Goal: Task Accomplishment & Management: Complete application form

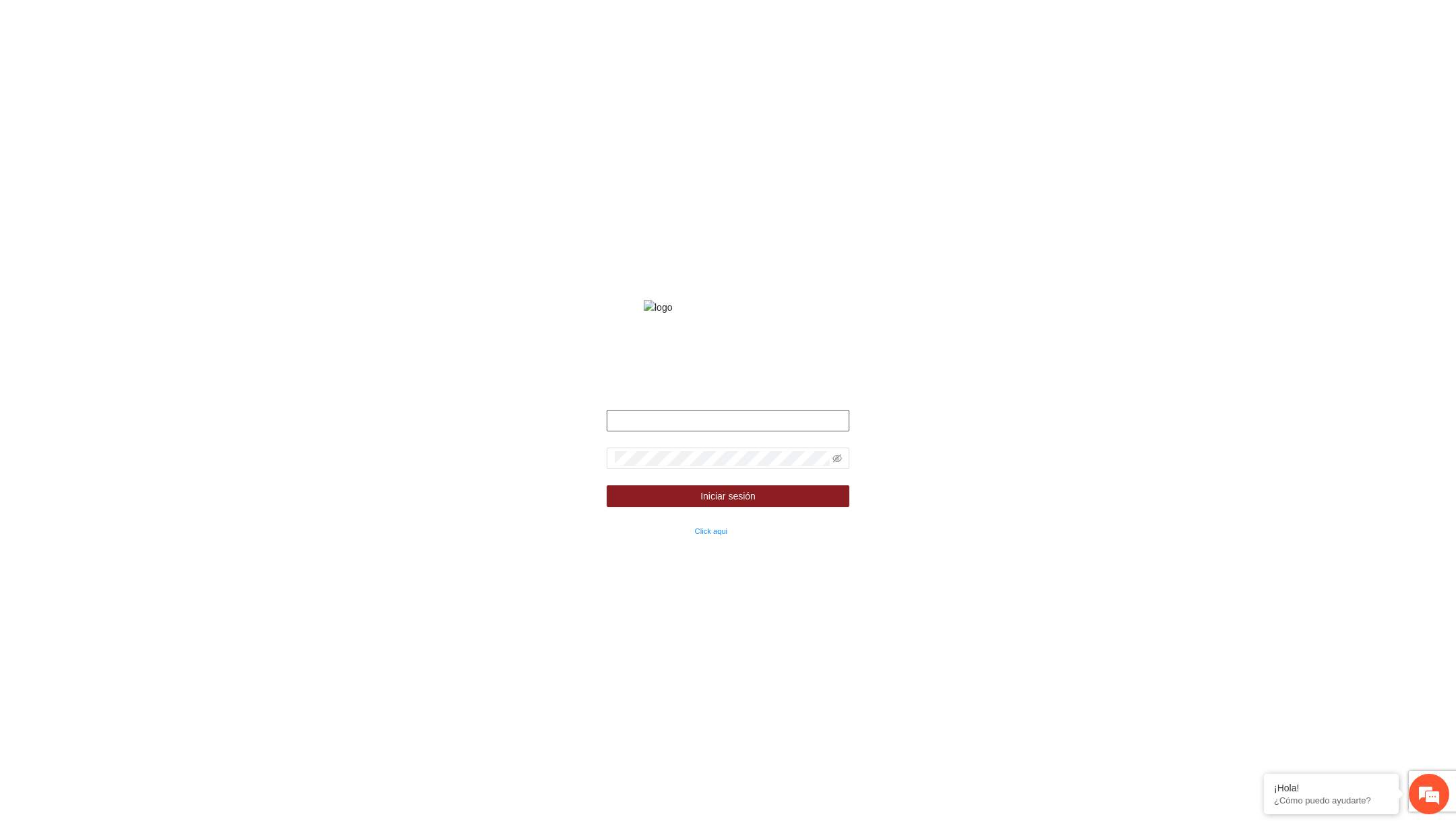
click at [734, 430] on input "text" at bounding box center [728, 421] width 242 height 22
type input "**********"
click at [838, 463] on icon "eye-invisible" at bounding box center [837, 458] width 9 height 9
click at [607, 486] on button "Iniciar sesión" at bounding box center [728, 496] width 242 height 22
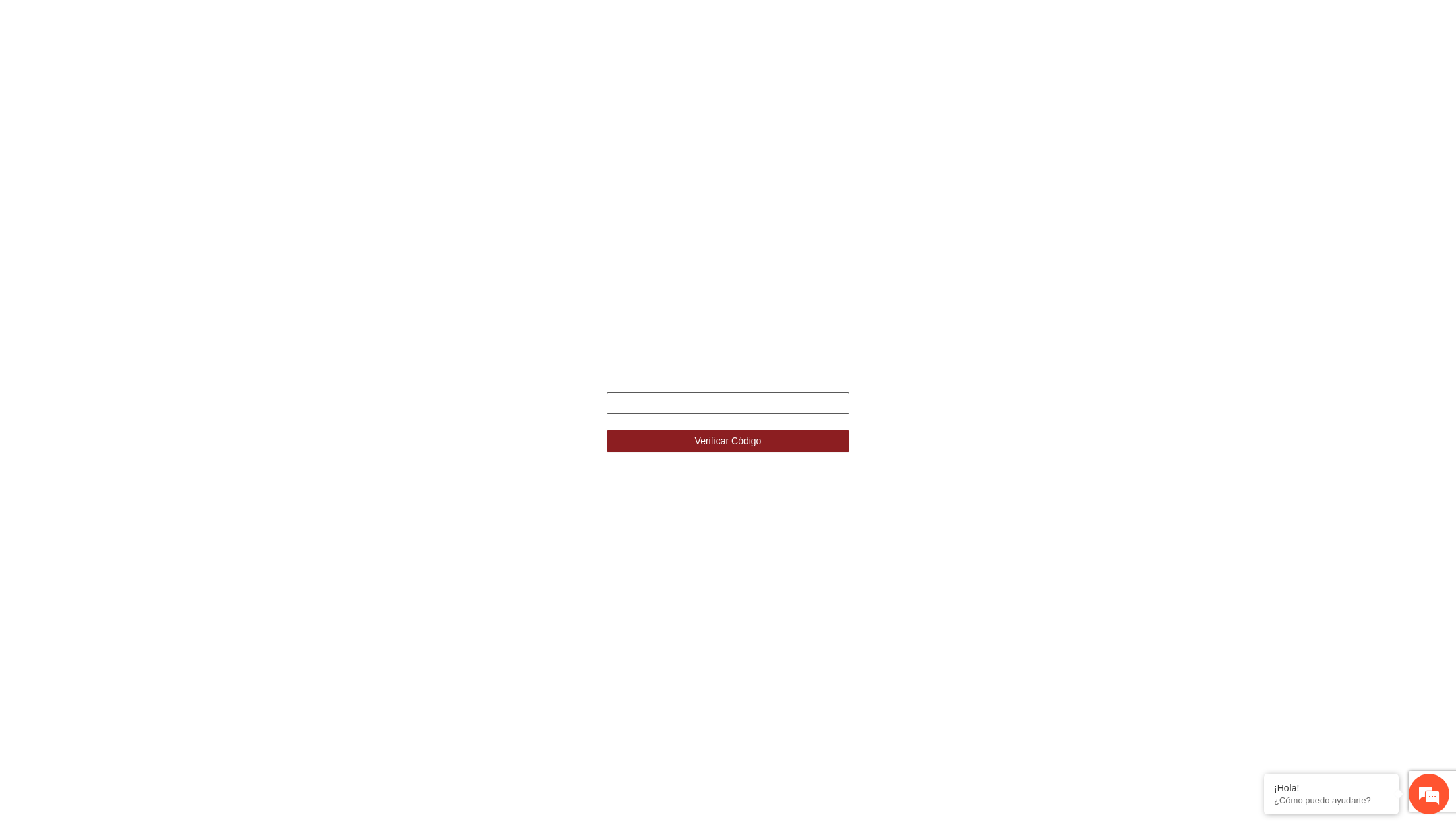
click at [715, 400] on input "text" at bounding box center [728, 403] width 242 height 22
paste input "******"
type input "******"
click at [607, 430] on button "Verificar Código" at bounding box center [728, 440] width 242 height 22
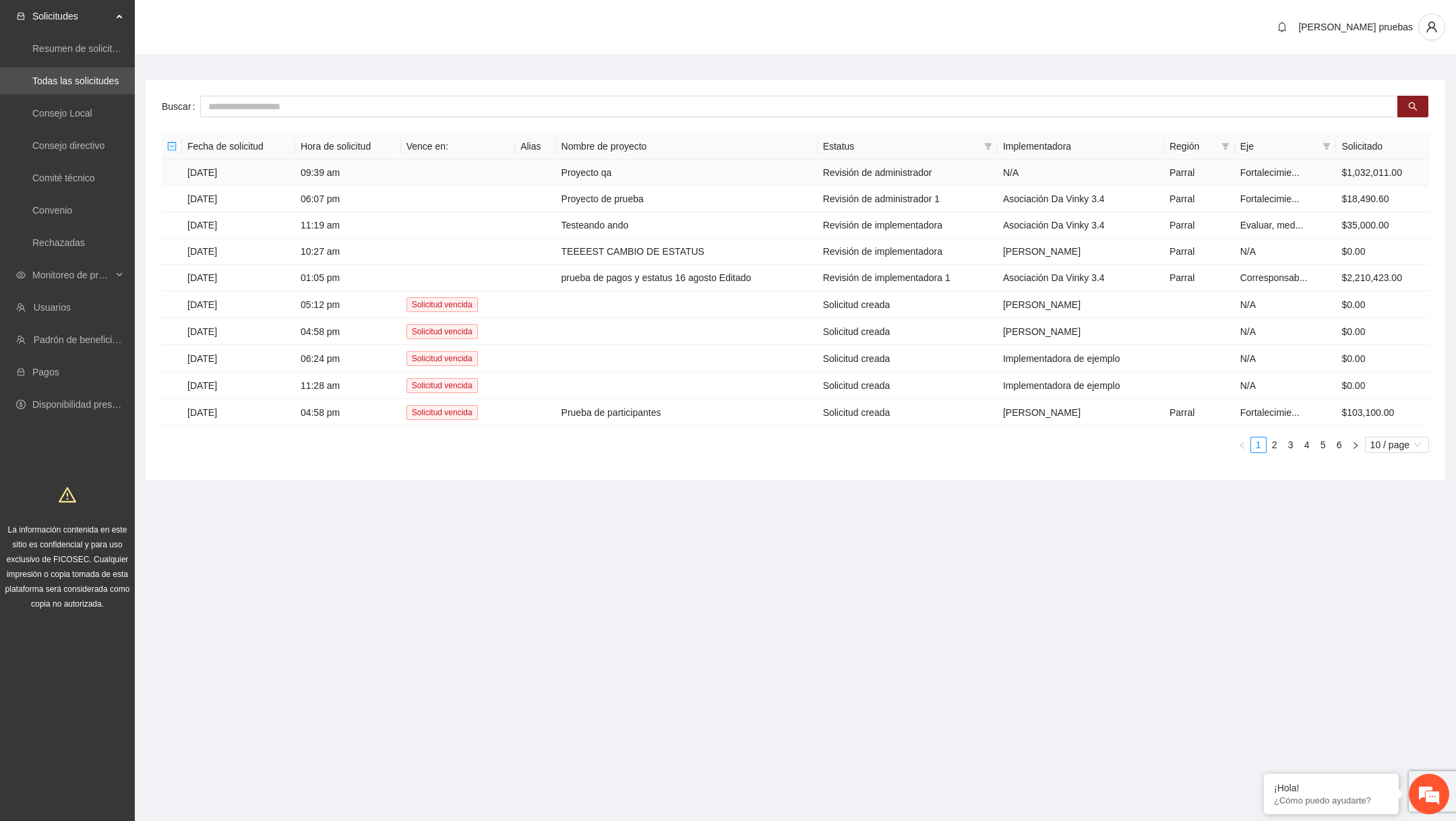
click at [565, 171] on td "Proyecto qa" at bounding box center [686, 173] width 261 height 26
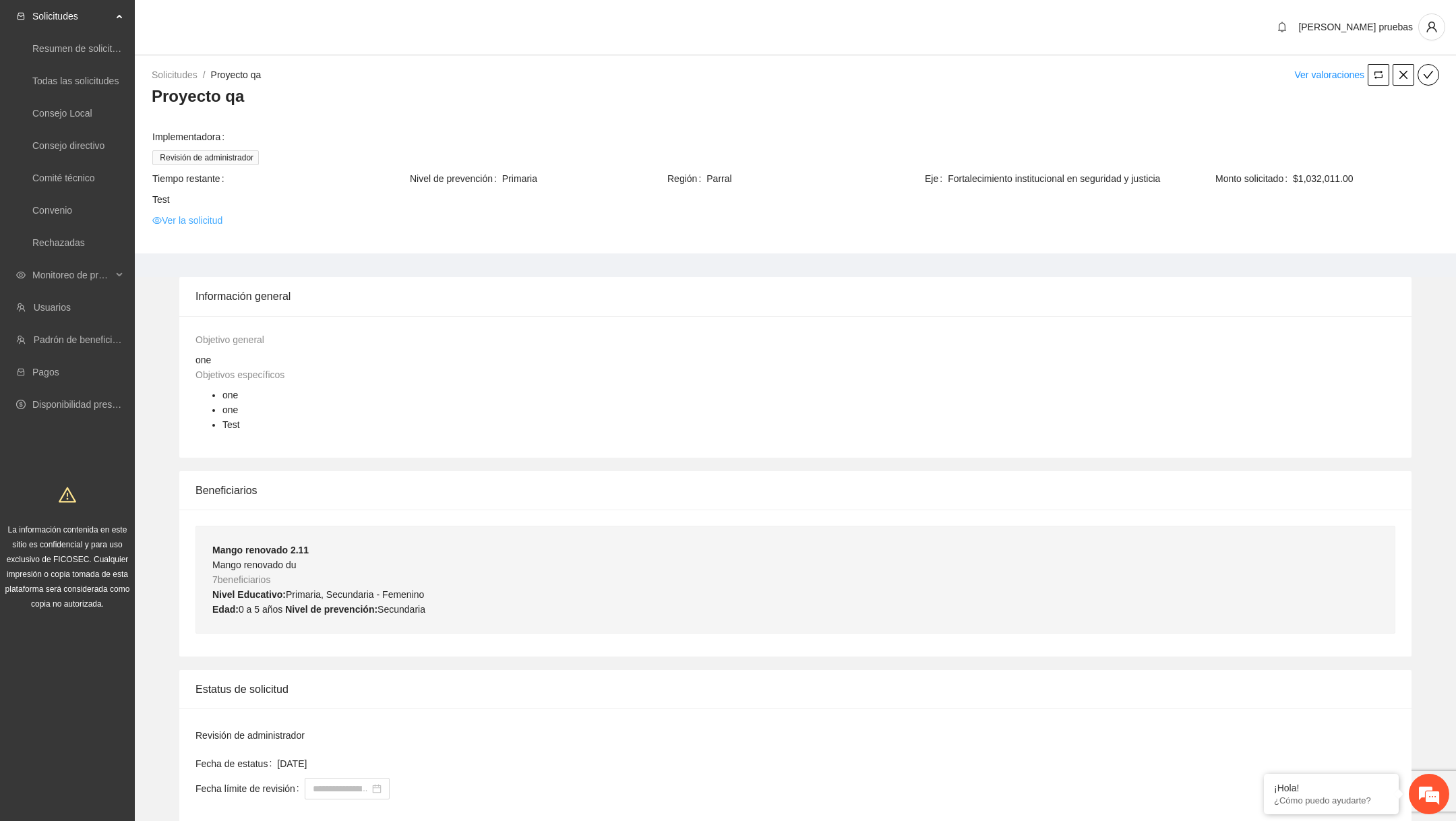
click at [199, 219] on link "Ver la solicitud" at bounding box center [187, 220] width 70 height 15
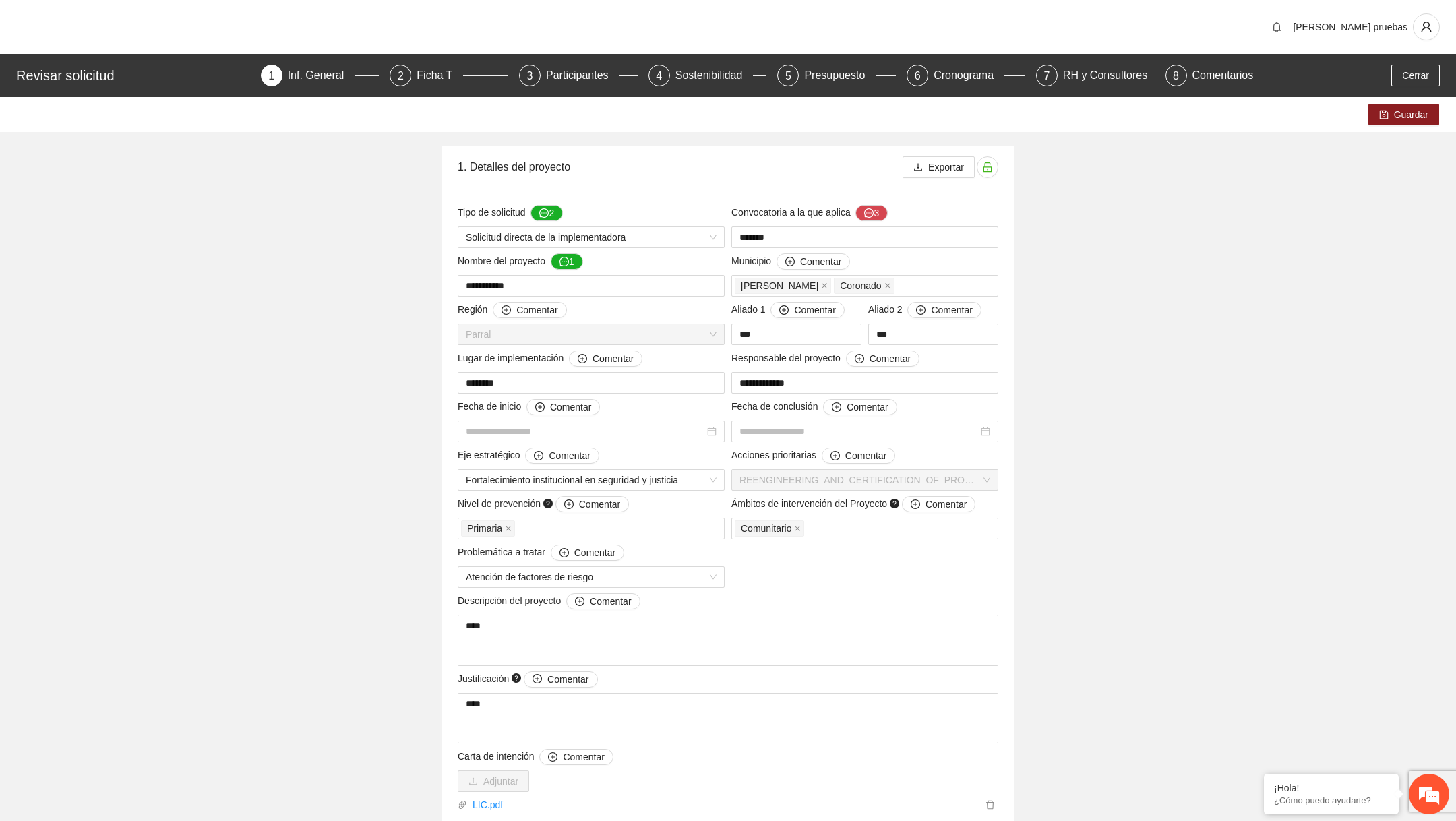
type input "**********"
click at [556, 75] on div "Participantes" at bounding box center [583, 75] width 73 height 22
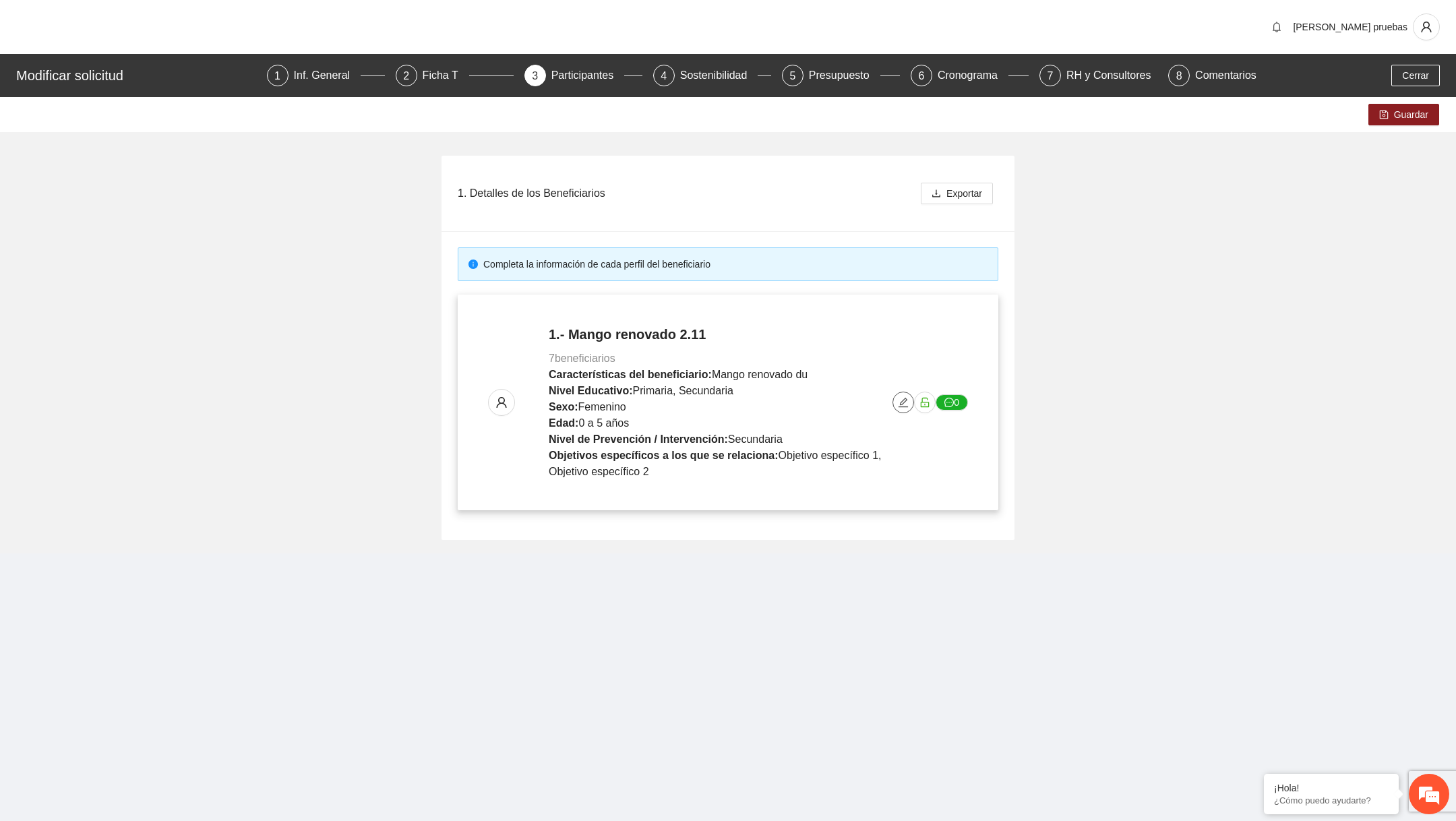
click at [905, 398] on icon "edit" at bounding box center [903, 402] width 11 height 11
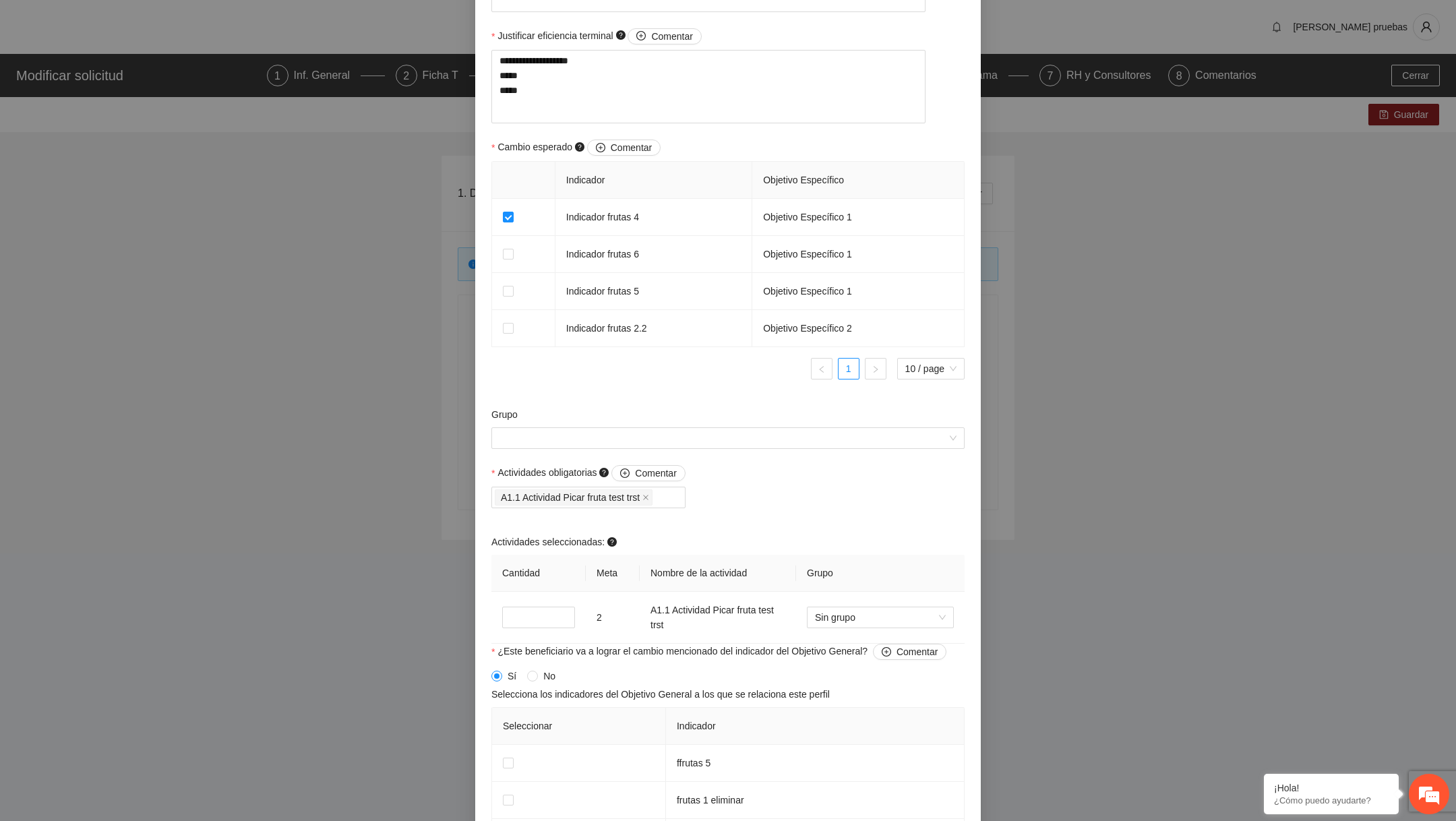
scroll to position [1066, 0]
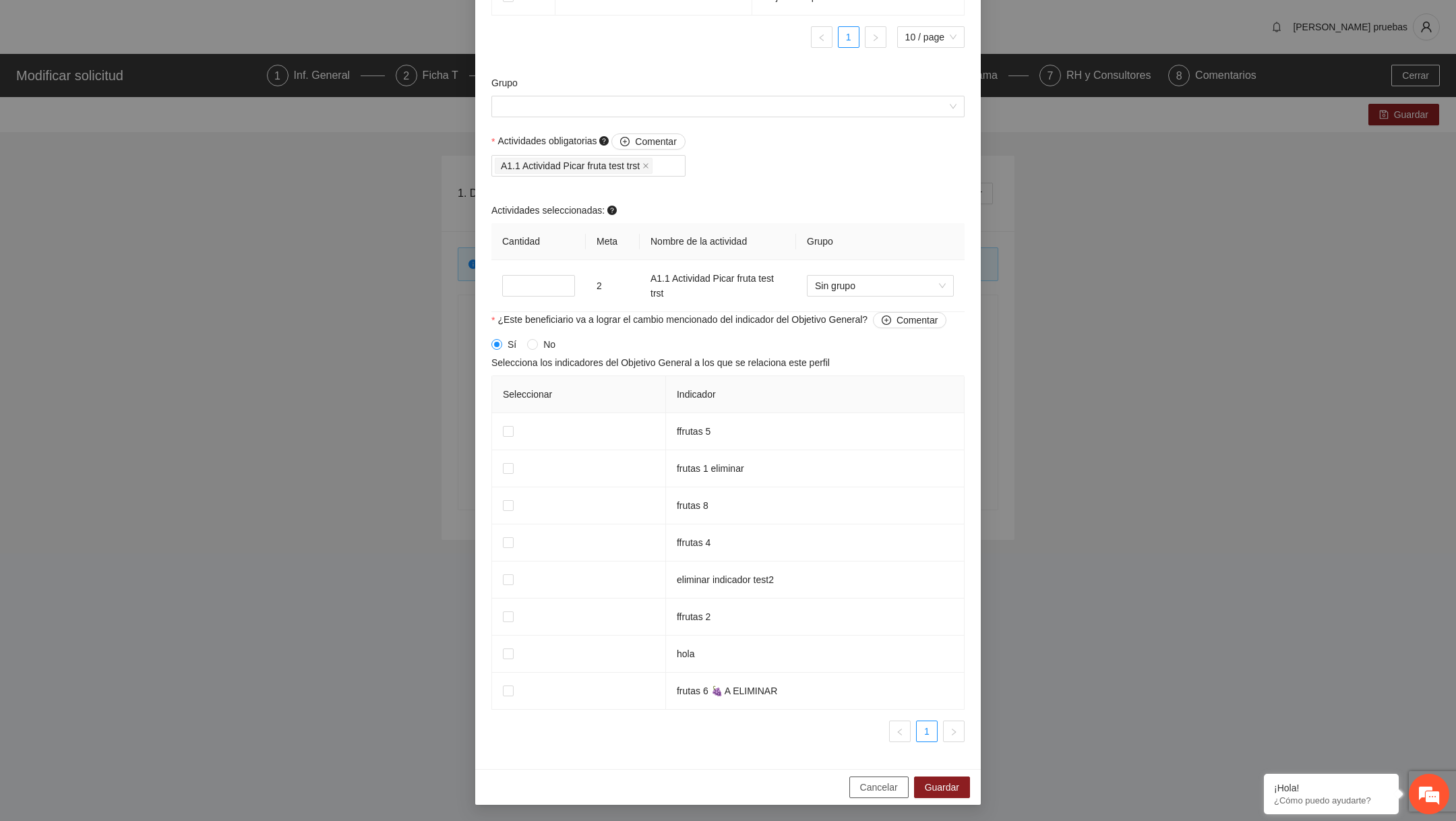
click at [884, 785] on span "Cancelar" at bounding box center [880, 787] width 38 height 15
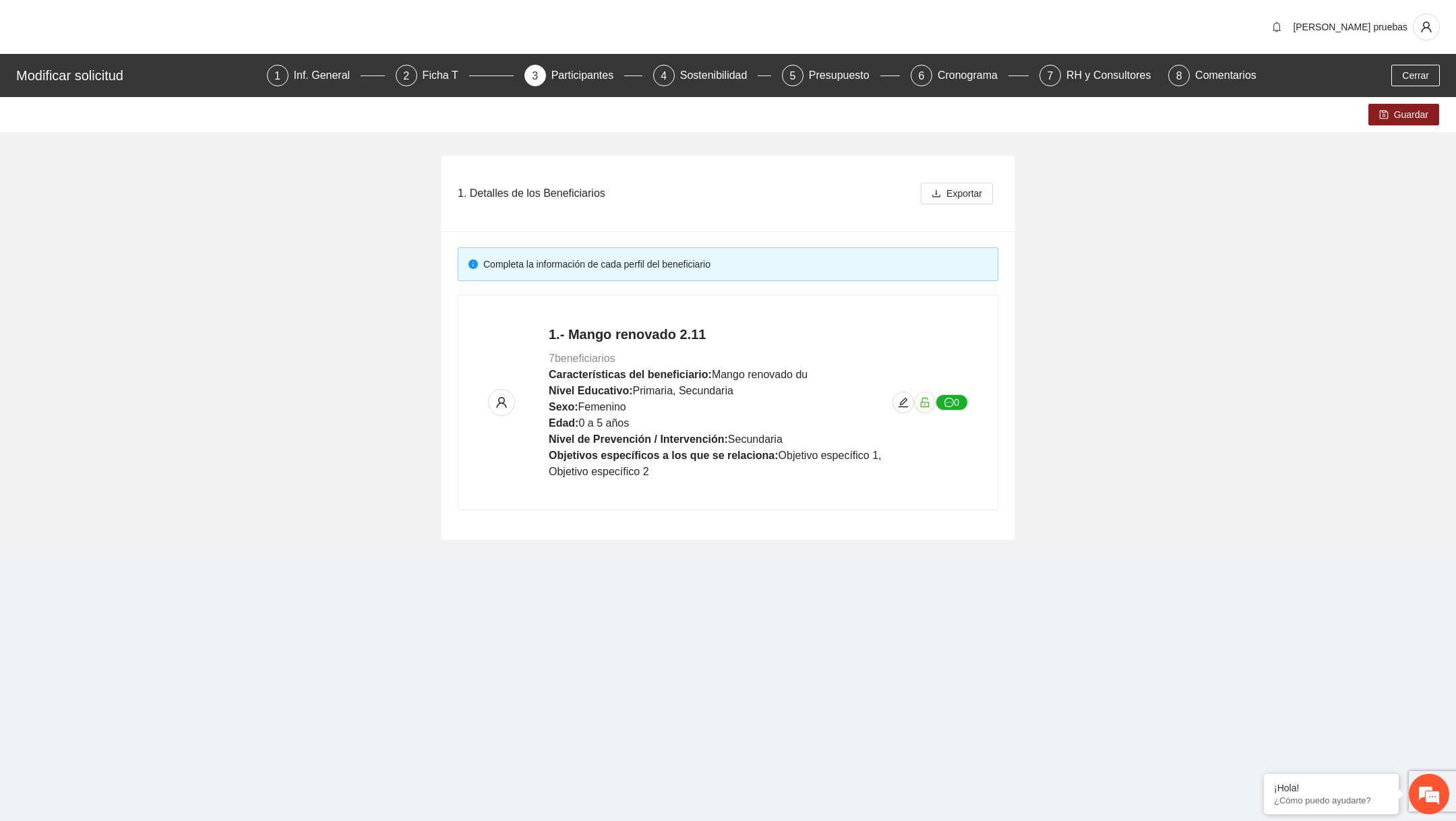
scroll to position [753, 0]
click at [291, 68] on div "1 Inf. General" at bounding box center [326, 75] width 118 height 22
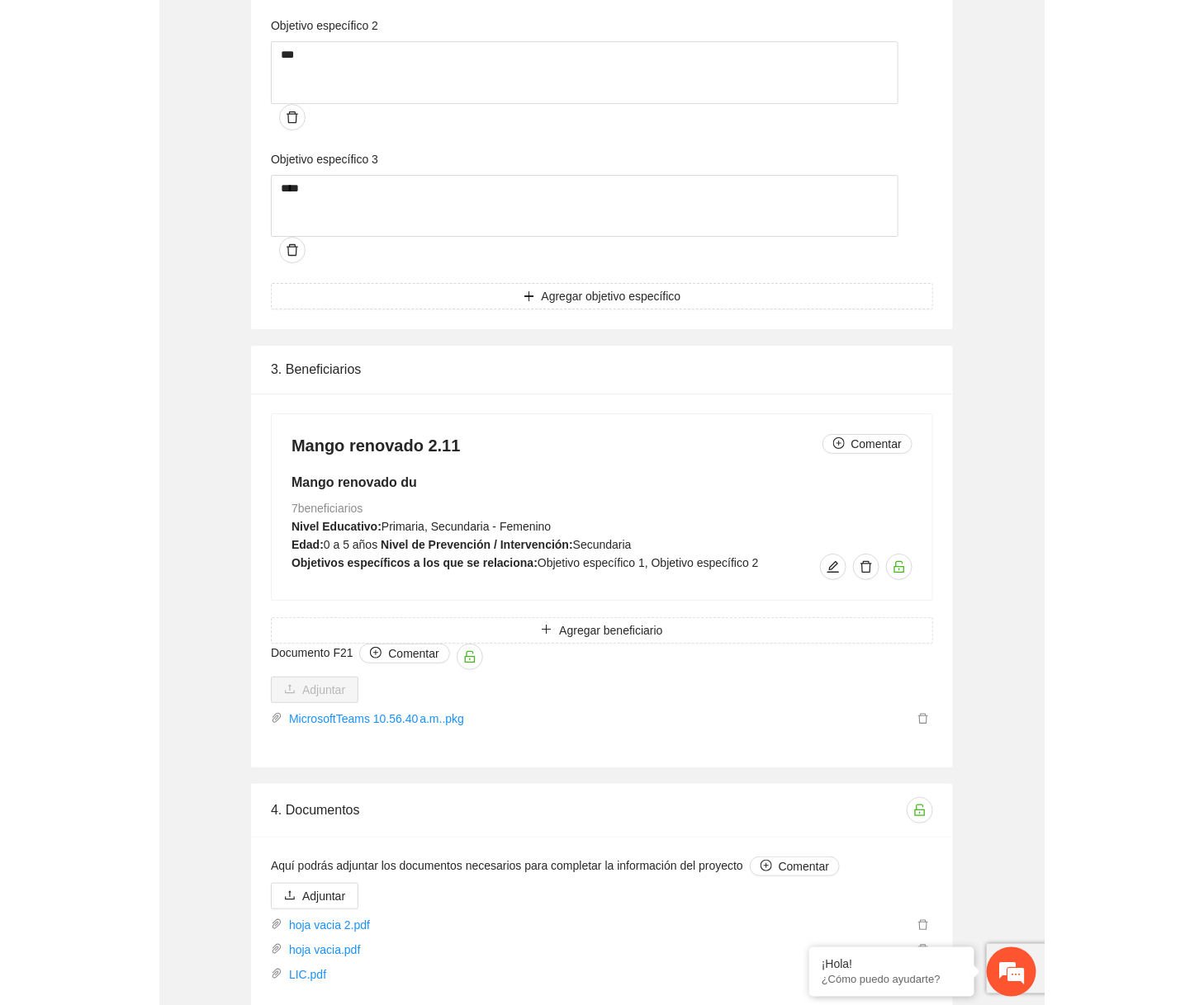
scroll to position [1480, 0]
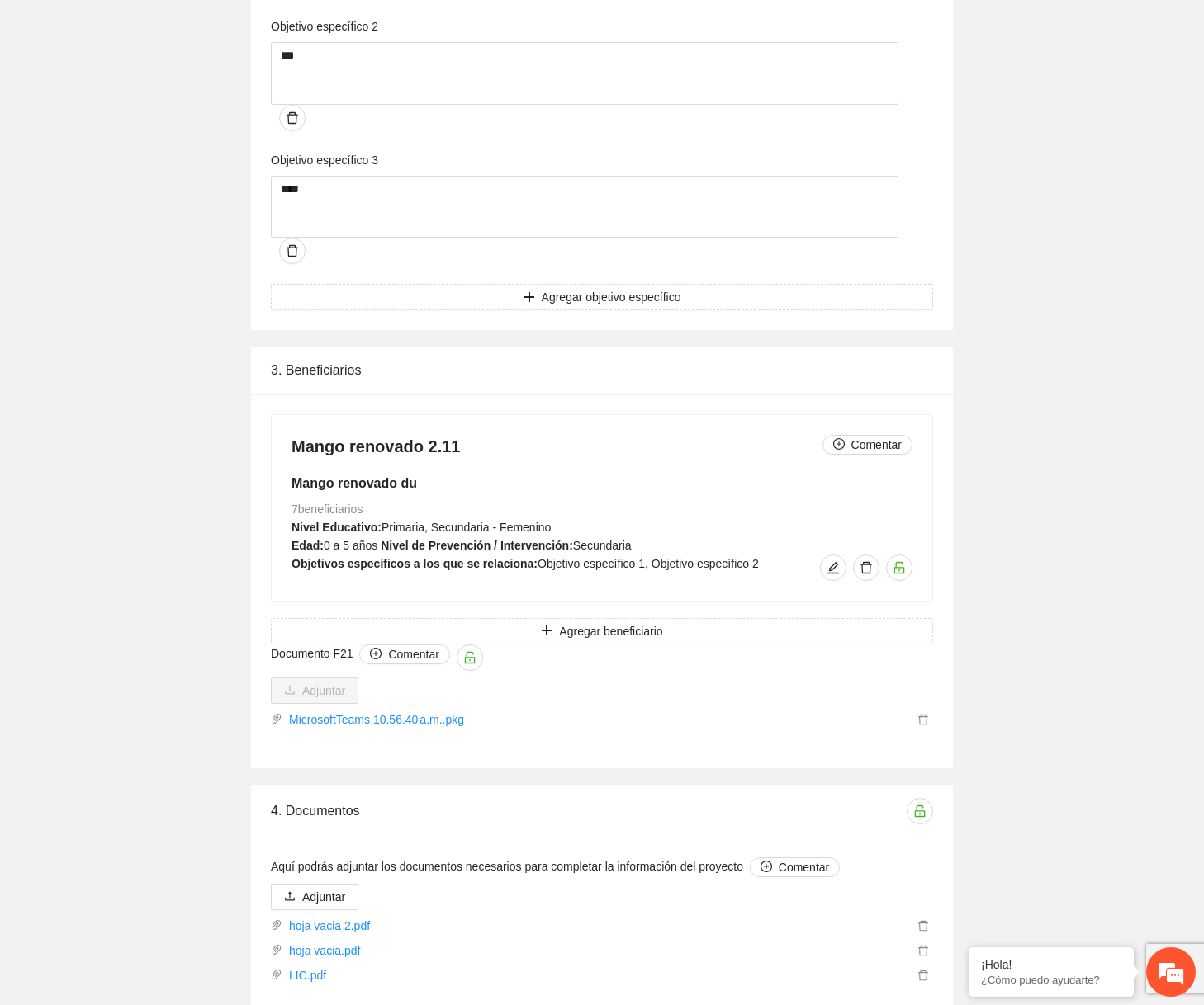
click at [320, 347] on div "3. Beneficiarios" at bounding box center [602, 370] width 662 height 47
copy div "Beneficiarios"
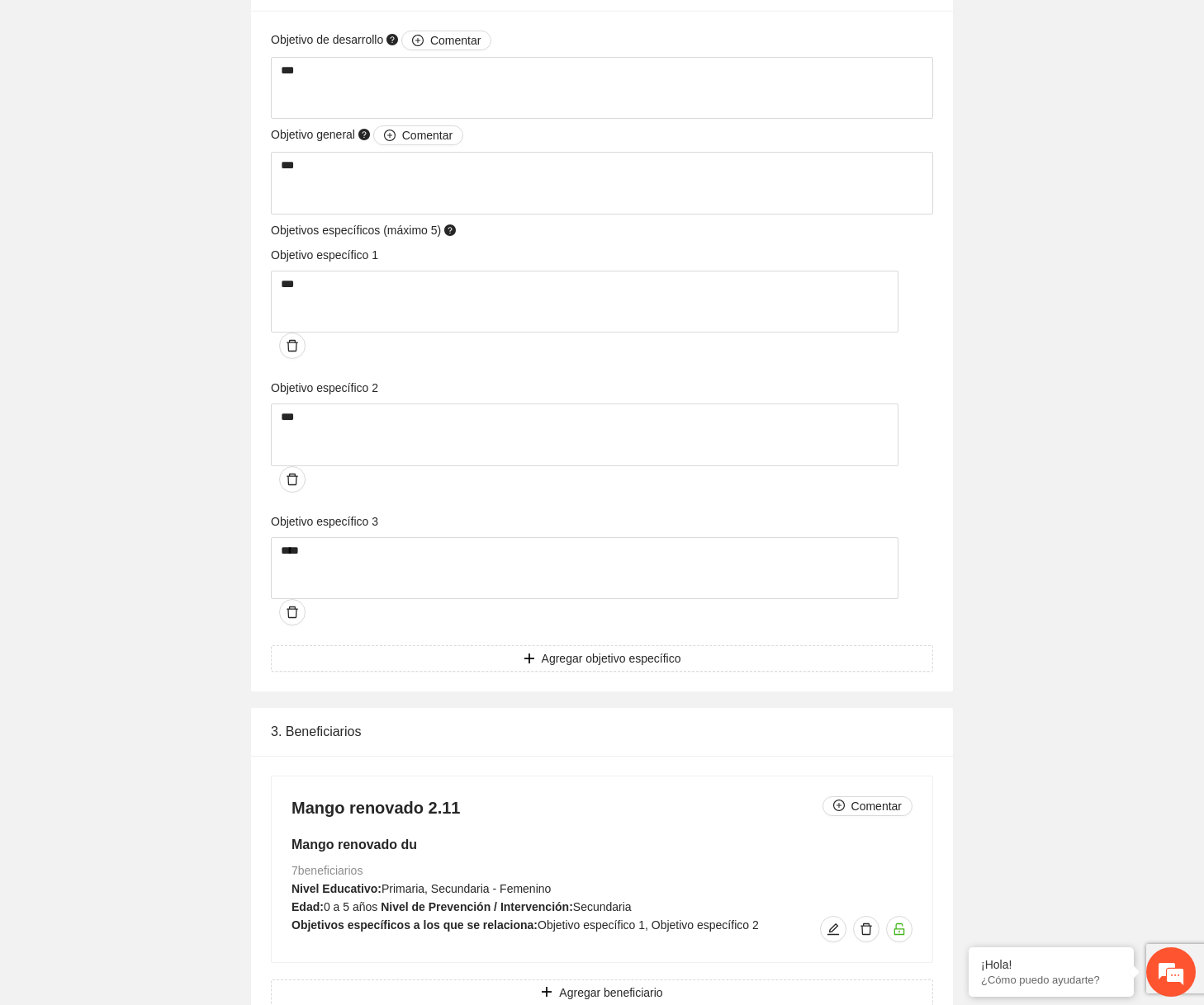
scroll to position [1480, 0]
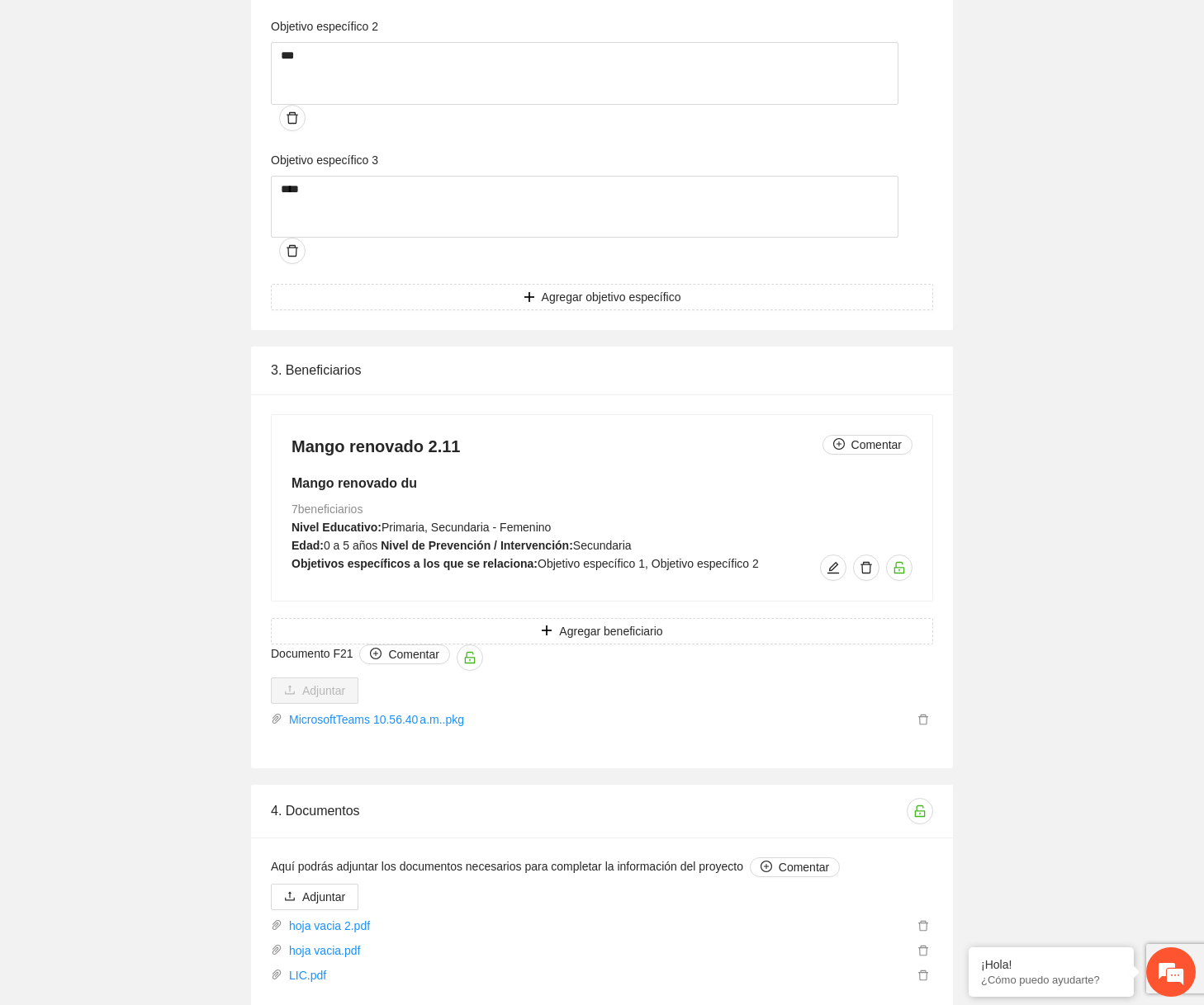
click at [749, 532] on div "Mango renovado 2.11 Comentar Mango renovado du 7 beneficiarios Nivel Educativo:…" at bounding box center [602, 529] width 662 height 230
click at [750, 619] on button "Agregar beneficiario" at bounding box center [602, 631] width 662 height 27
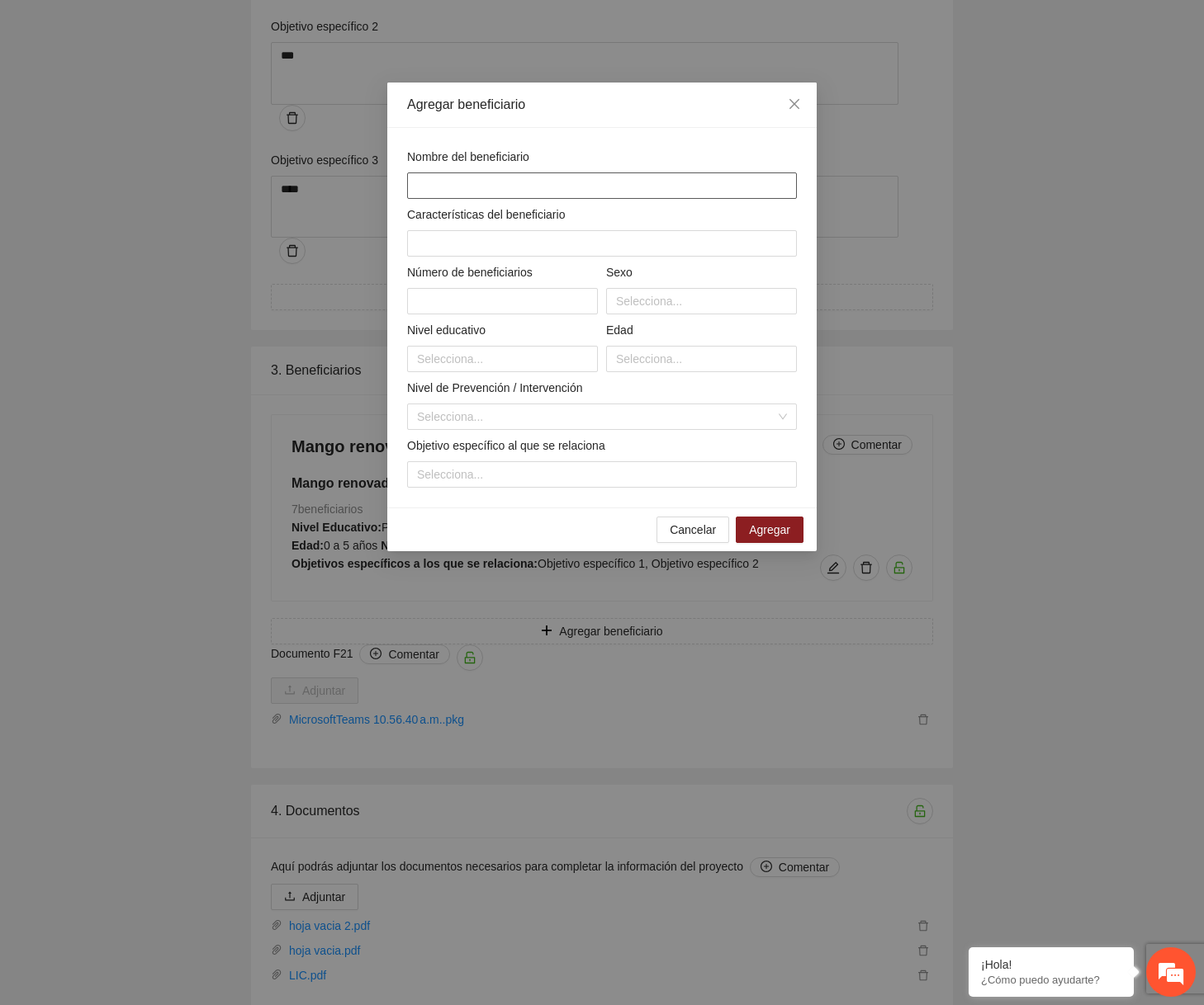
click at [583, 186] on input "text" at bounding box center [602, 185] width 390 height 27
type input "***"
click at [504, 228] on div "Características del beneficiario" at bounding box center [602, 217] width 390 height 25
click at [486, 248] on input "text" at bounding box center [602, 243] width 390 height 27
type input "*"
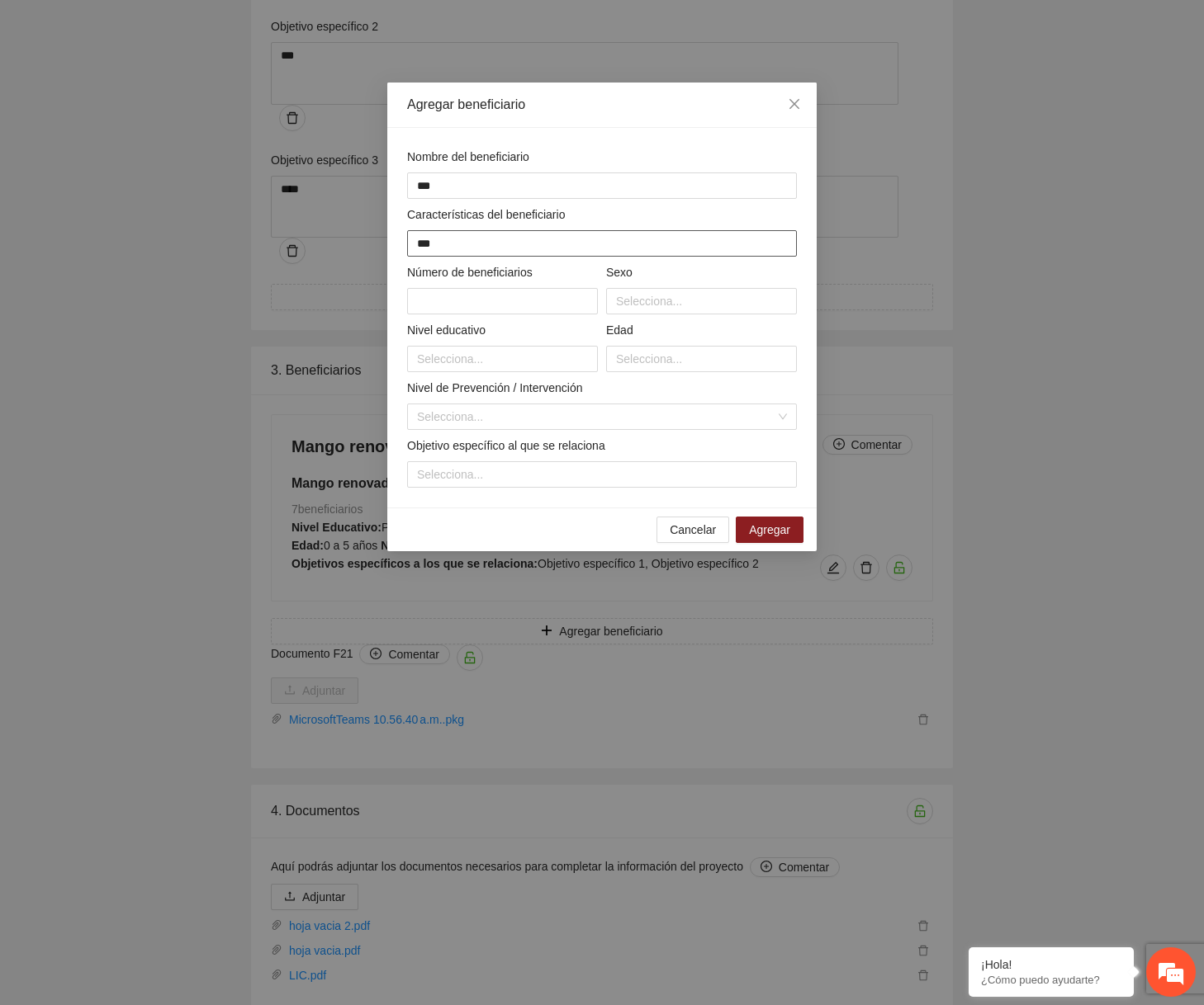
type input "***"
click at [665, 281] on div "Sexo" at bounding box center [701, 275] width 191 height 25
click at [662, 302] on div at bounding box center [701, 301] width 182 height 20
click at [651, 367] on div "Femenino" at bounding box center [701, 360] width 171 height 18
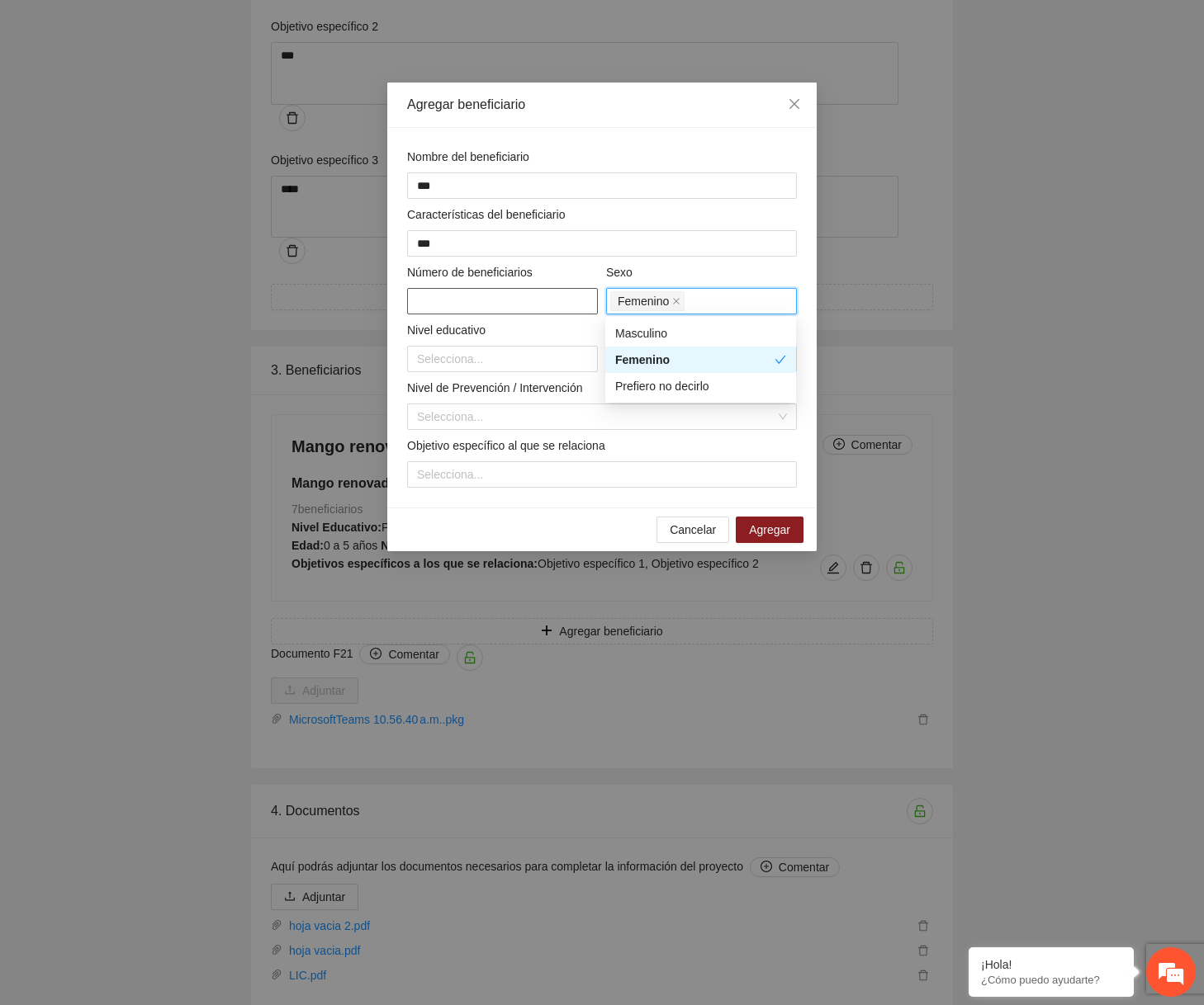
click at [537, 312] on input "text" at bounding box center [502, 301] width 191 height 27
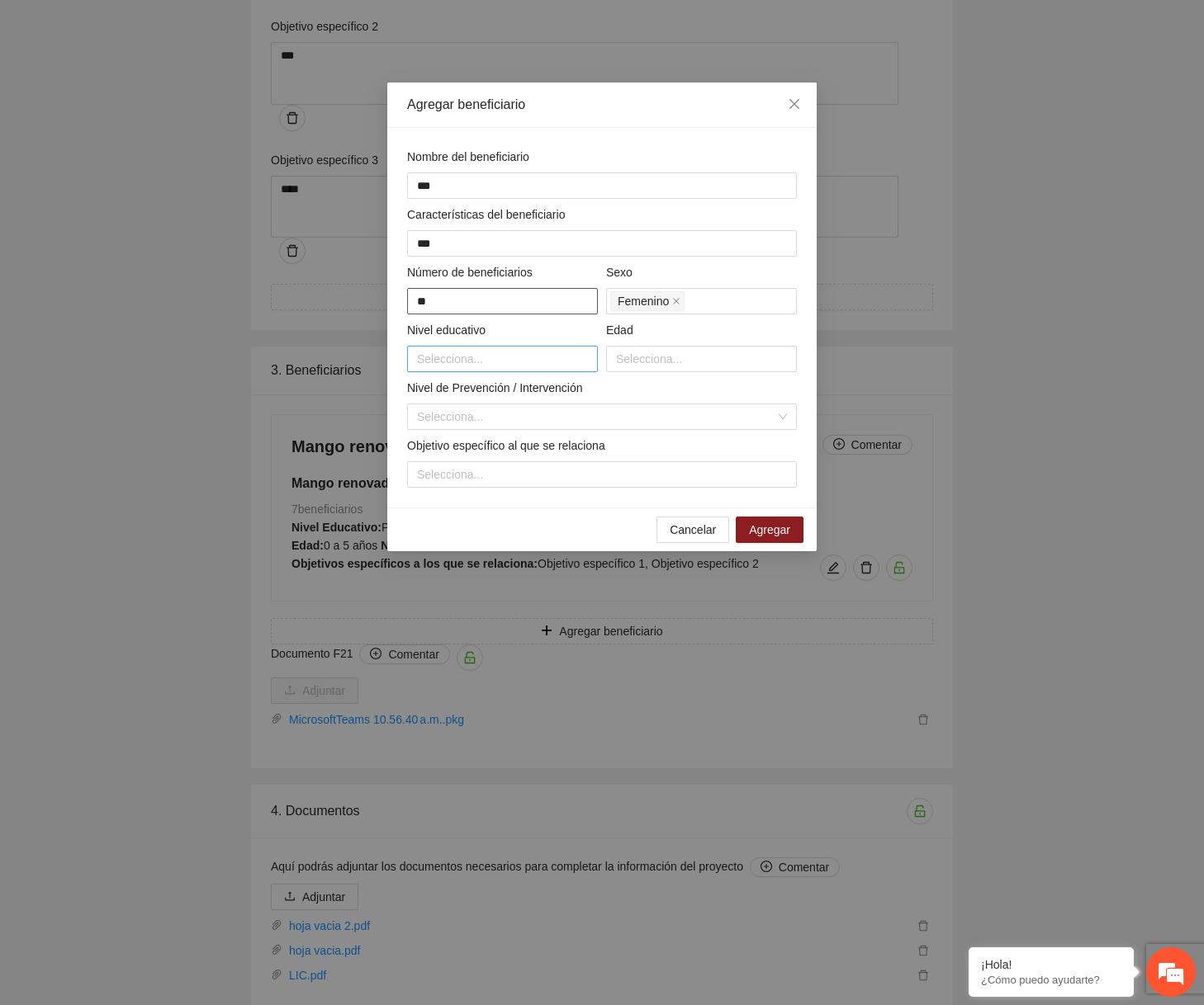
click at [486, 361] on div at bounding box center [501, 359] width 182 height 20
type input "**"
click at [450, 425] on div "Primaria" at bounding box center [501, 418] width 171 height 18
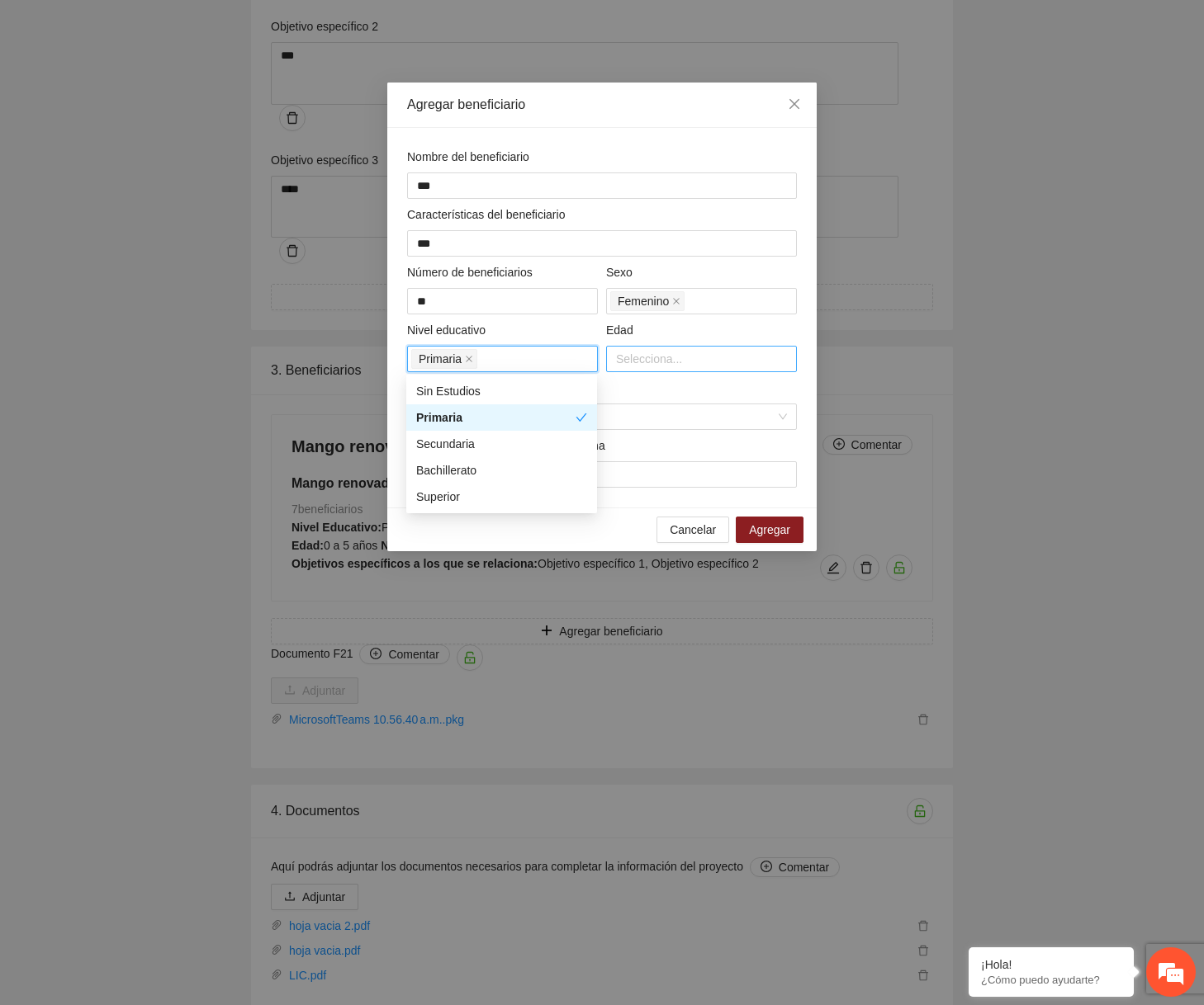
click at [660, 371] on div "Selecciona..." at bounding box center [701, 359] width 191 height 27
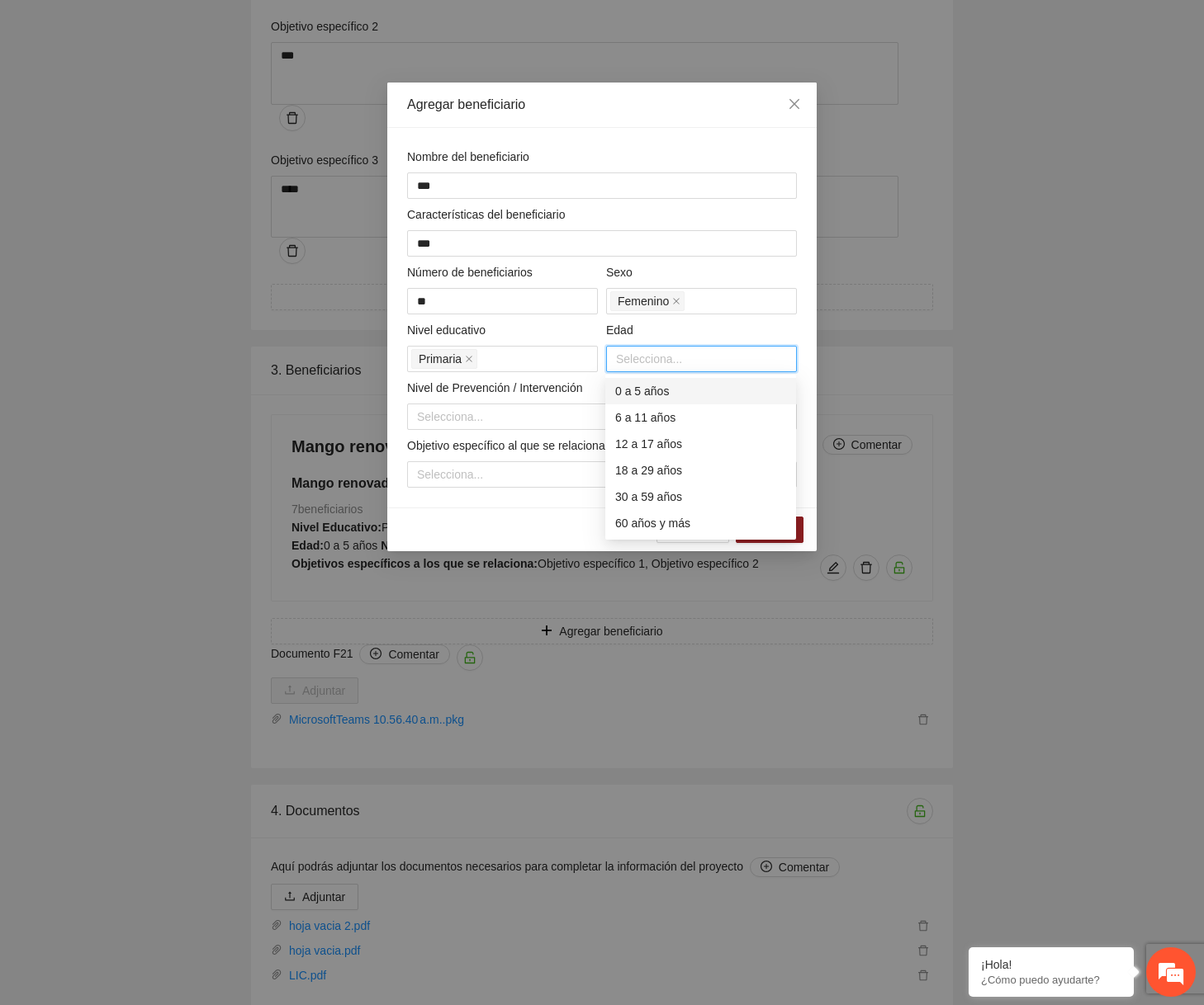
click at [635, 421] on div "6 a 11 años" at bounding box center [701, 418] width 171 height 18
click at [532, 412] on input "search" at bounding box center [596, 417] width 358 height 25
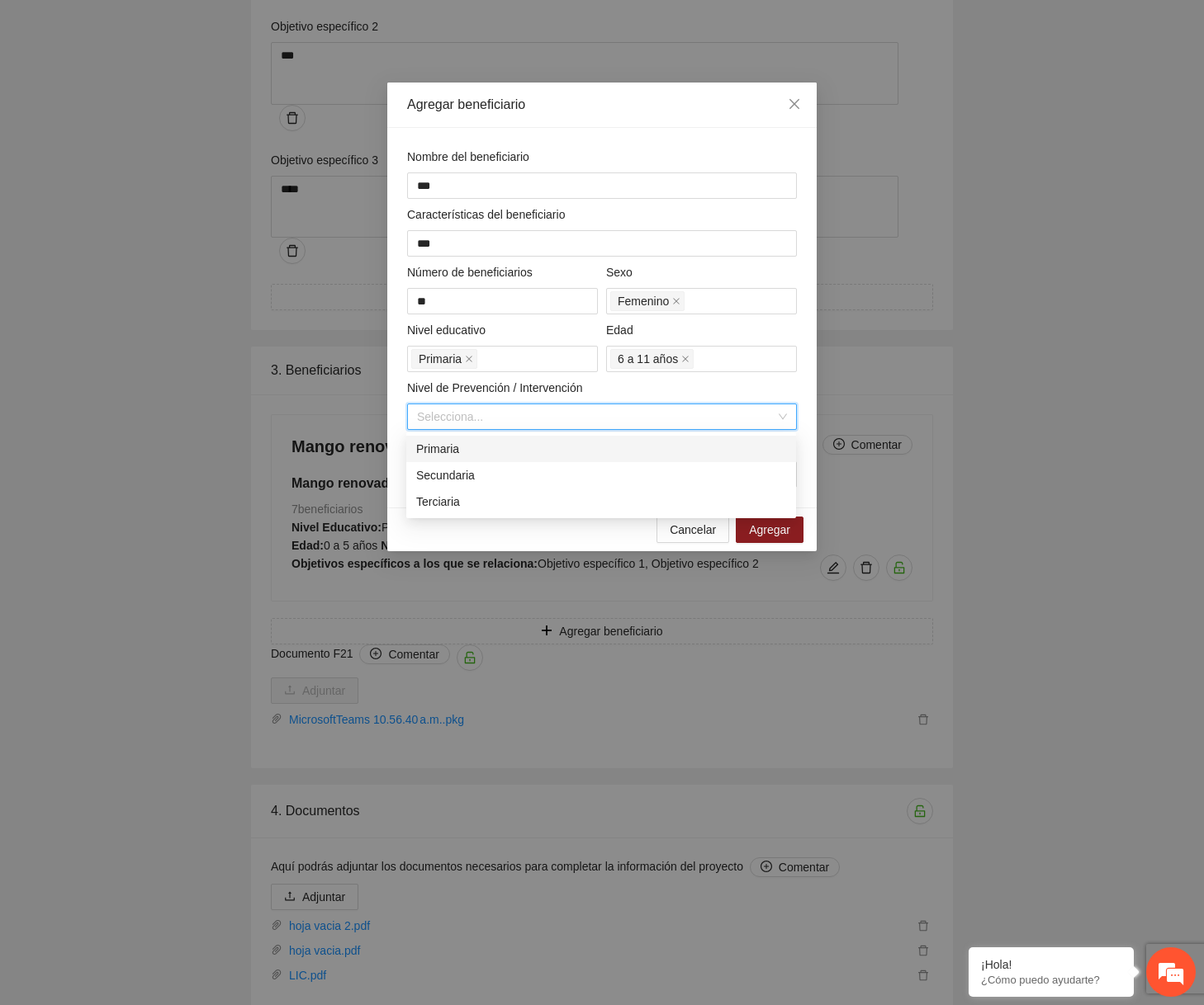
click at [485, 495] on div "Terciaria" at bounding box center [601, 501] width 370 height 18
click at [489, 467] on div at bounding box center [602, 474] width 381 height 20
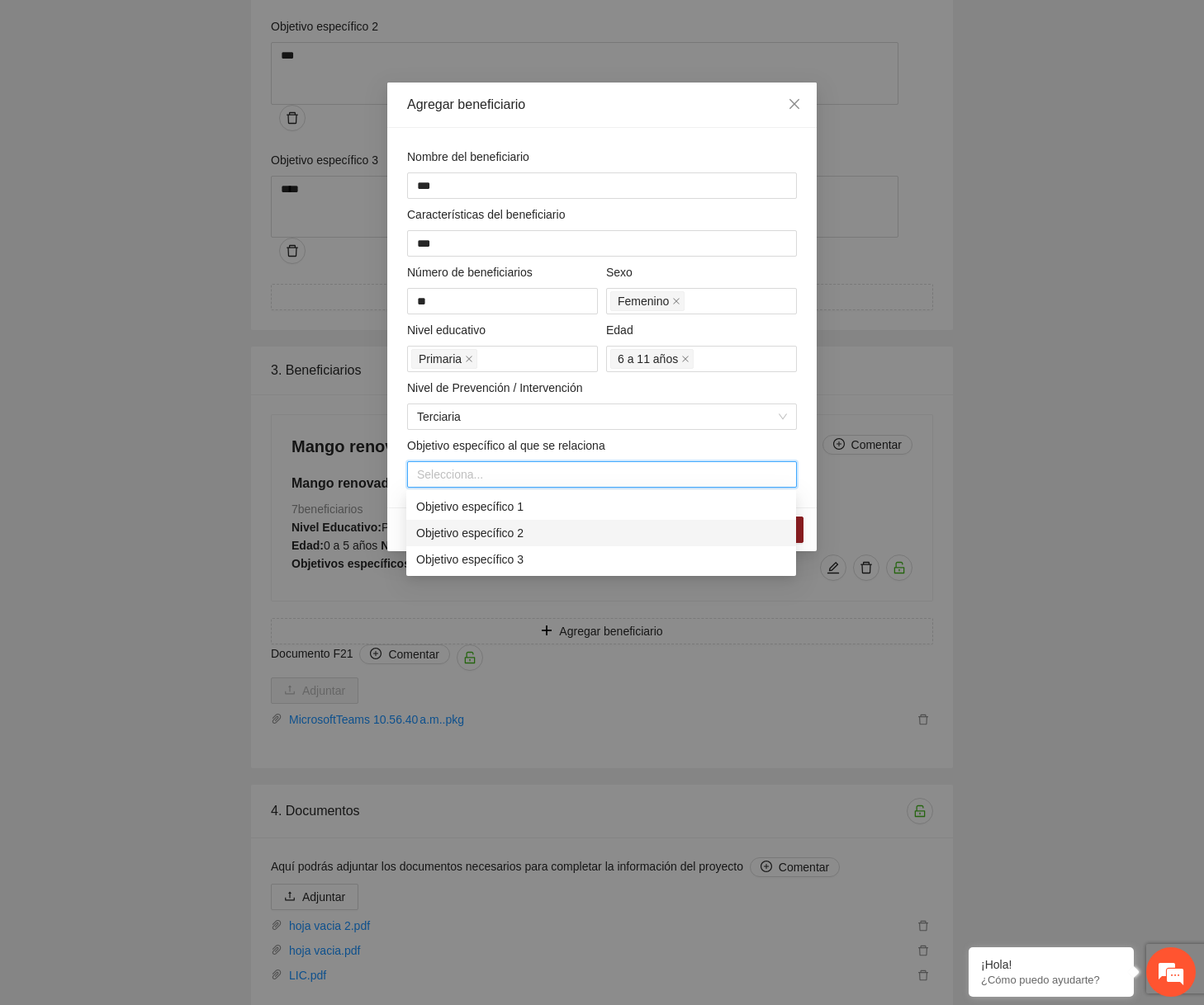
click at [482, 526] on div "Objetivo específico 2" at bounding box center [601, 532] width 370 height 18
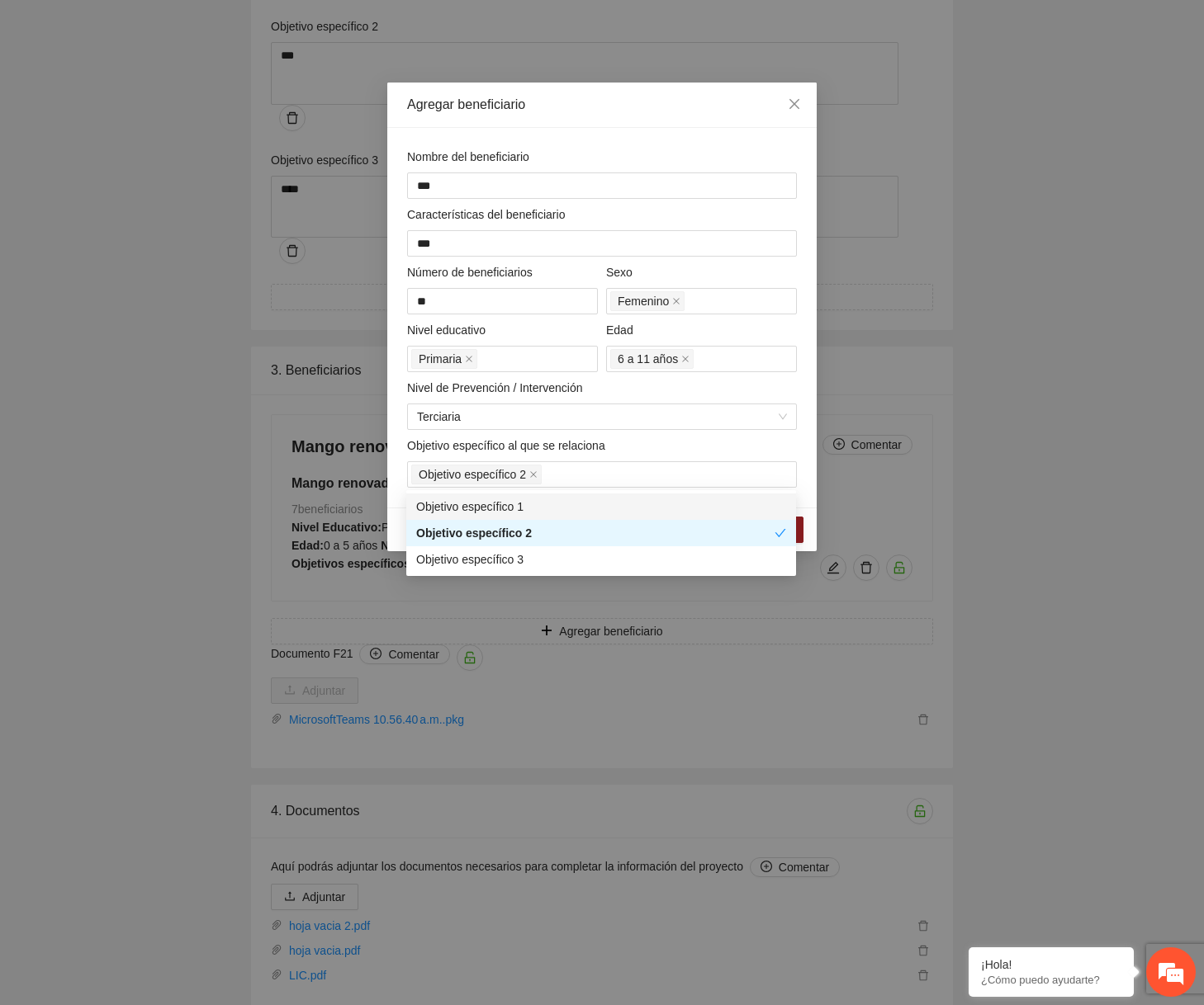
click at [713, 431] on div "Nombre del beneficiario *** Características del beneficiario *** Número de bene…" at bounding box center [602, 317] width 398 height 340
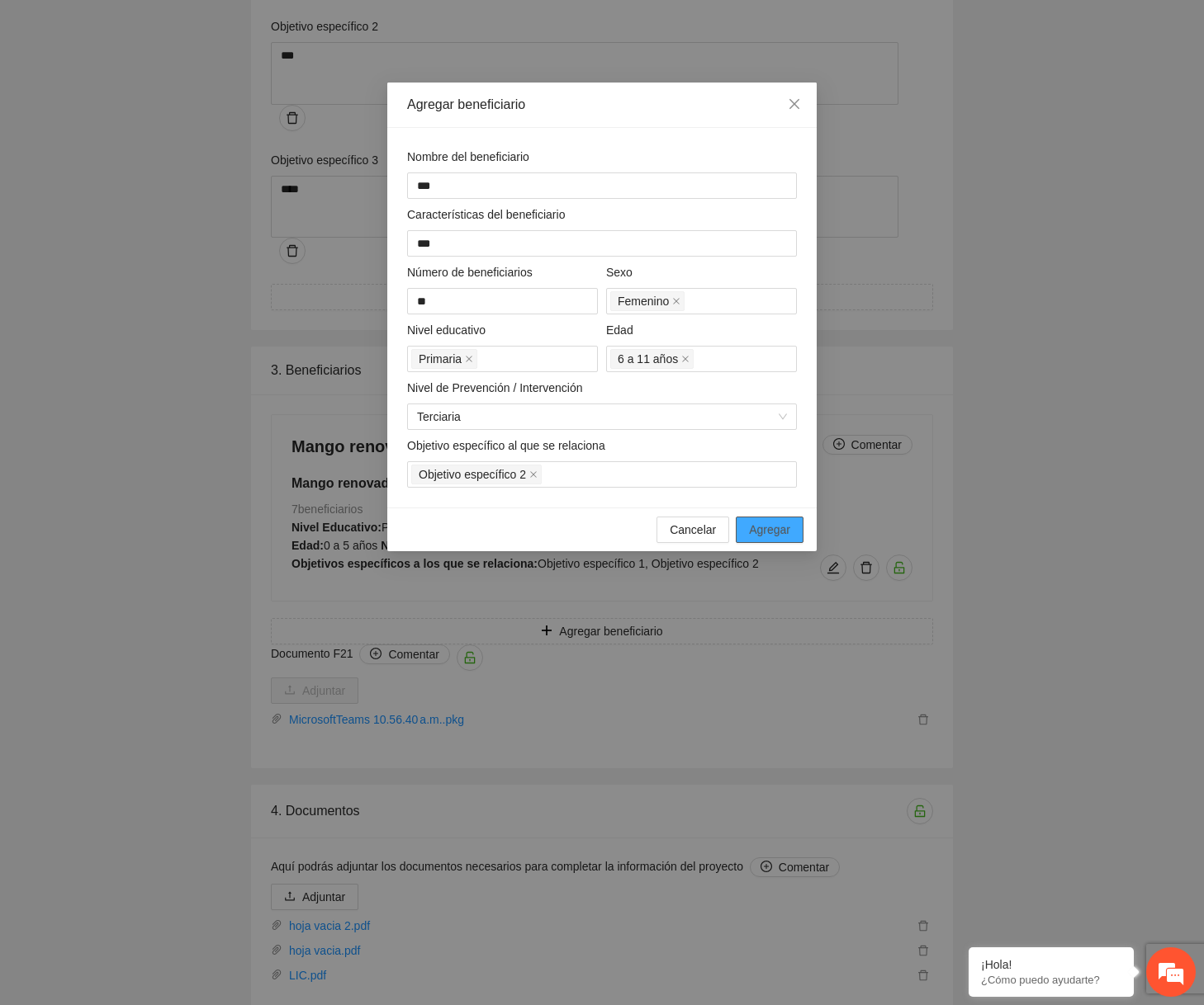
click at [757, 531] on span "Agregar" at bounding box center [770, 530] width 41 height 18
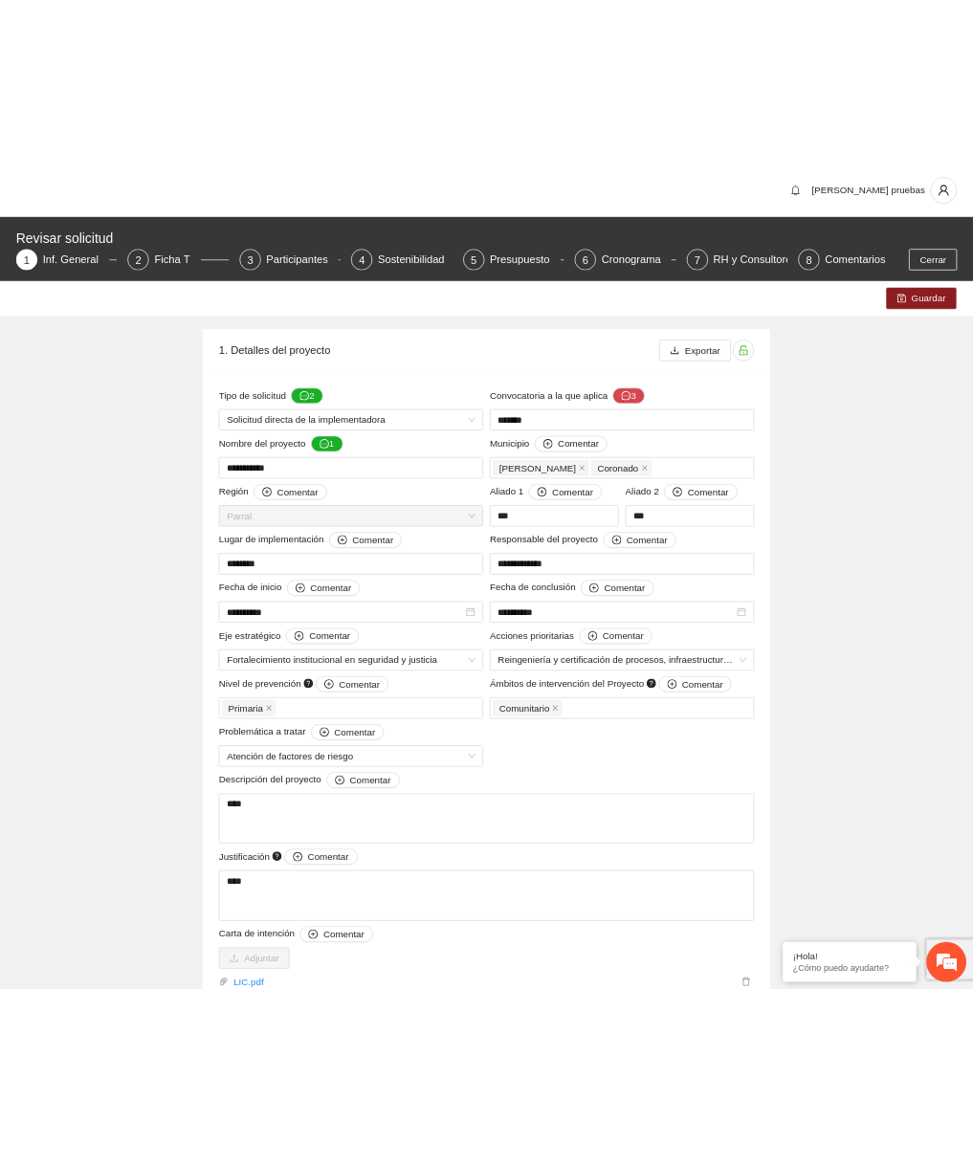
scroll to position [0, 0]
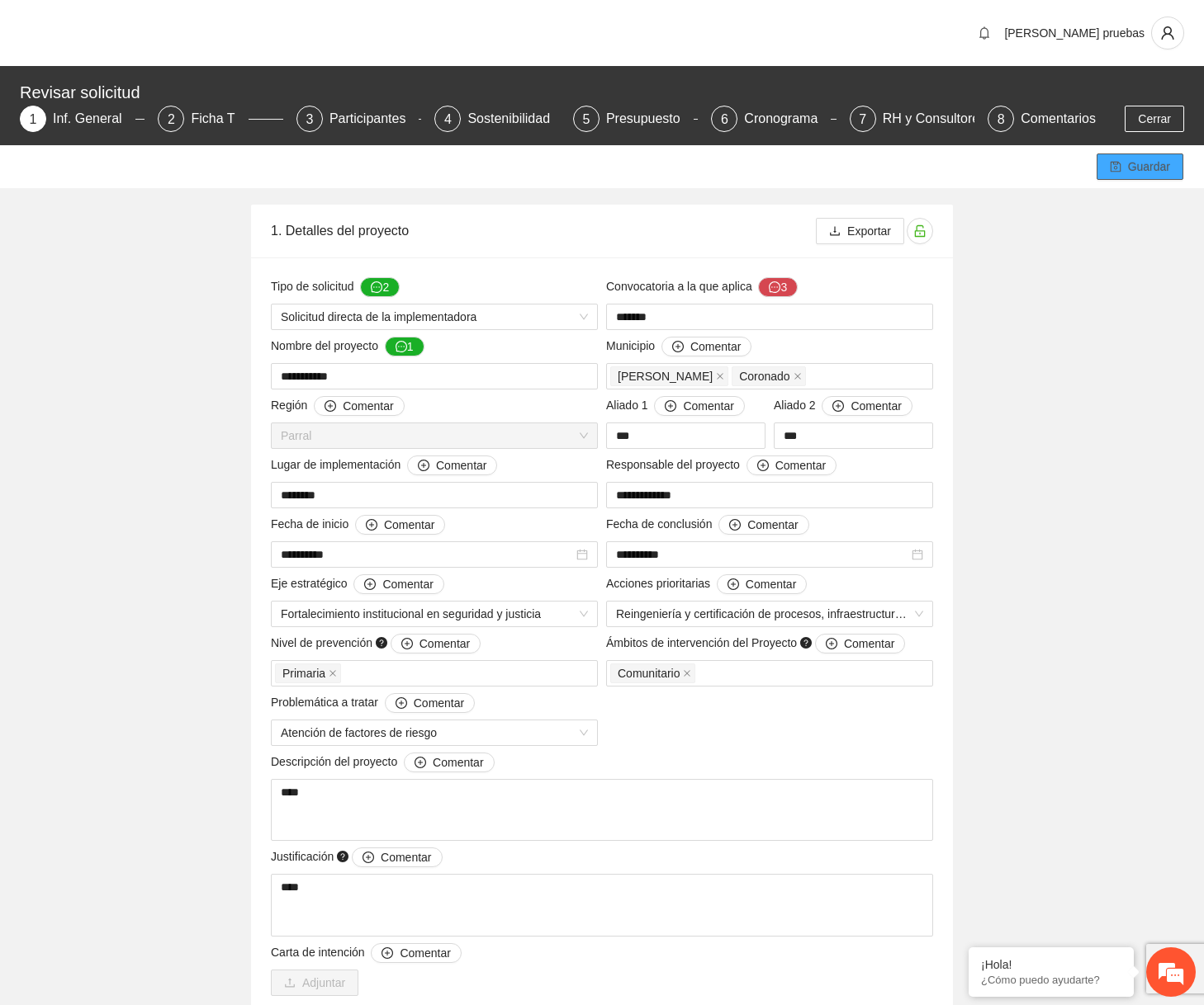
click at [1121, 173] on button "Guardar" at bounding box center [1139, 166] width 86 height 27
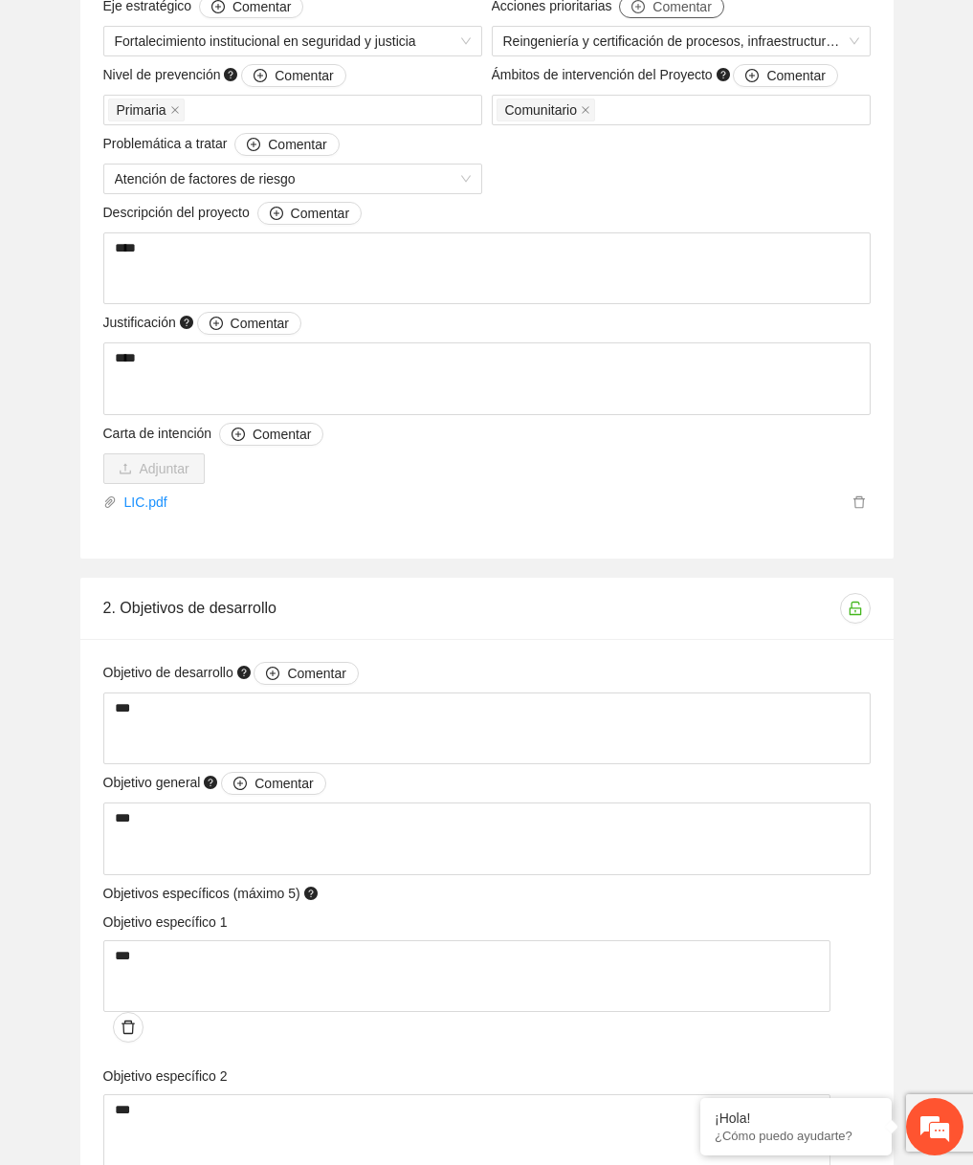
scroll to position [1983, 0]
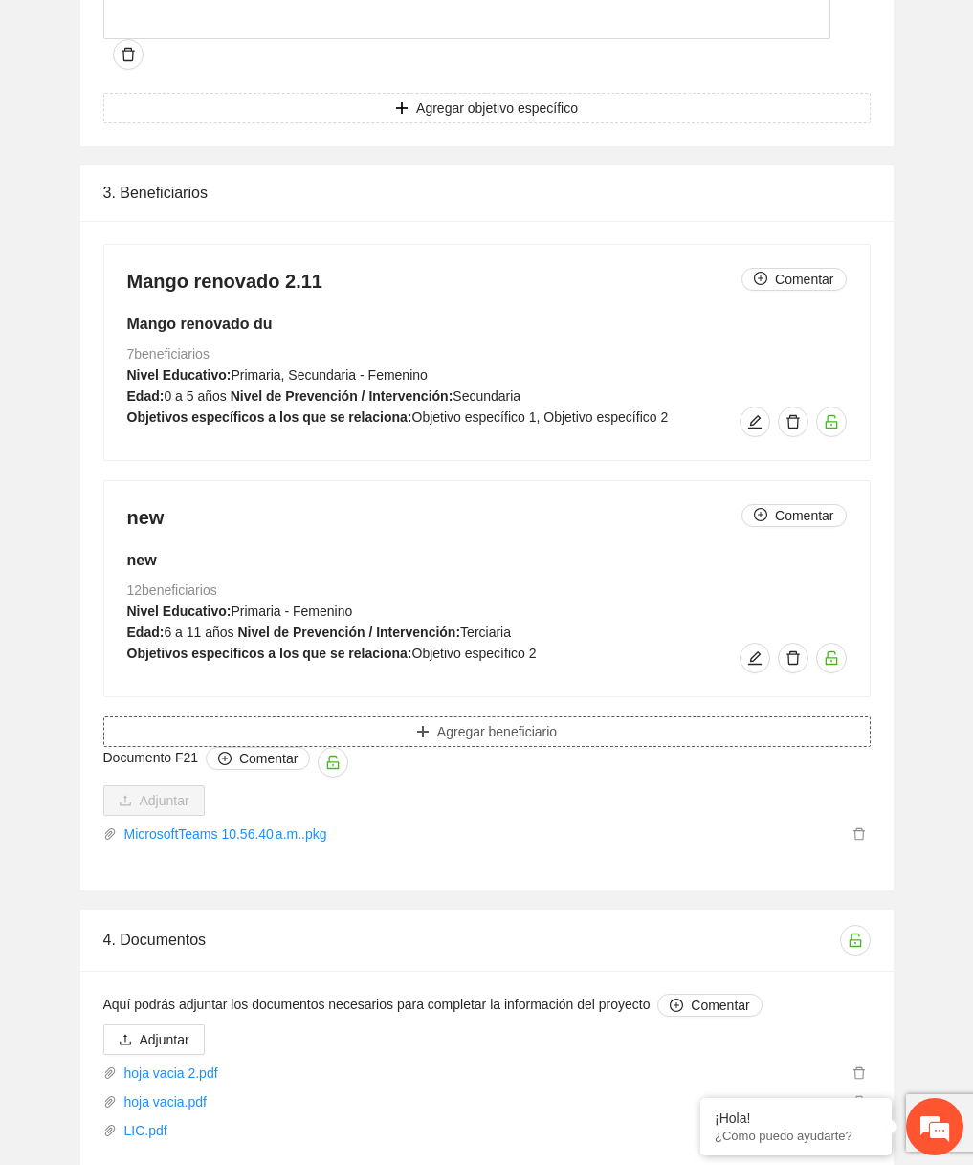
click at [710, 717] on button "Agregar beneficiario" at bounding box center [486, 732] width 767 height 31
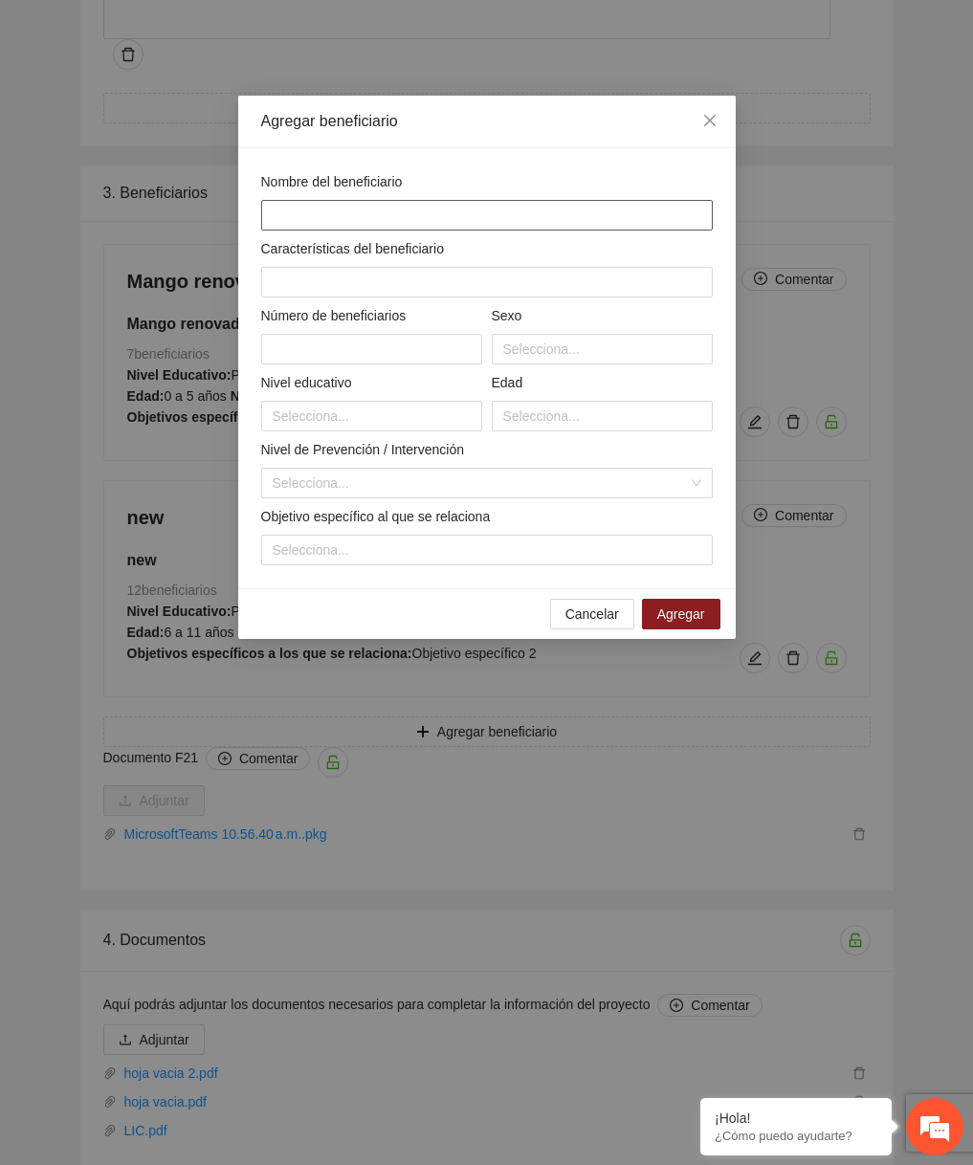
click at [506, 218] on input "text" at bounding box center [487, 215] width 452 height 31
type input "*****"
click at [478, 279] on input "text" at bounding box center [487, 282] width 452 height 31
type input "*****"
click at [443, 347] on input "text" at bounding box center [371, 349] width 221 height 31
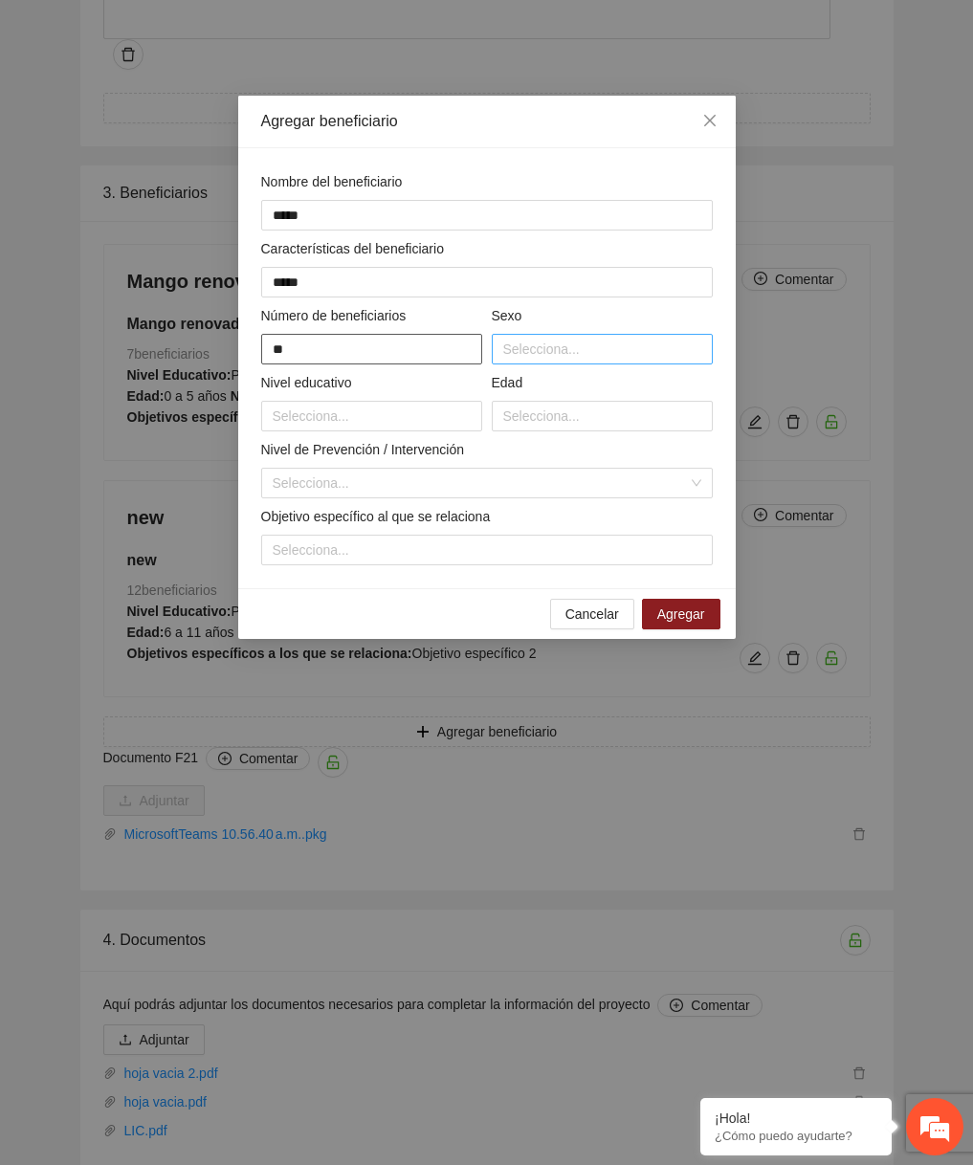
click at [560, 356] on div at bounding box center [602, 349] width 211 height 23
type input "**"
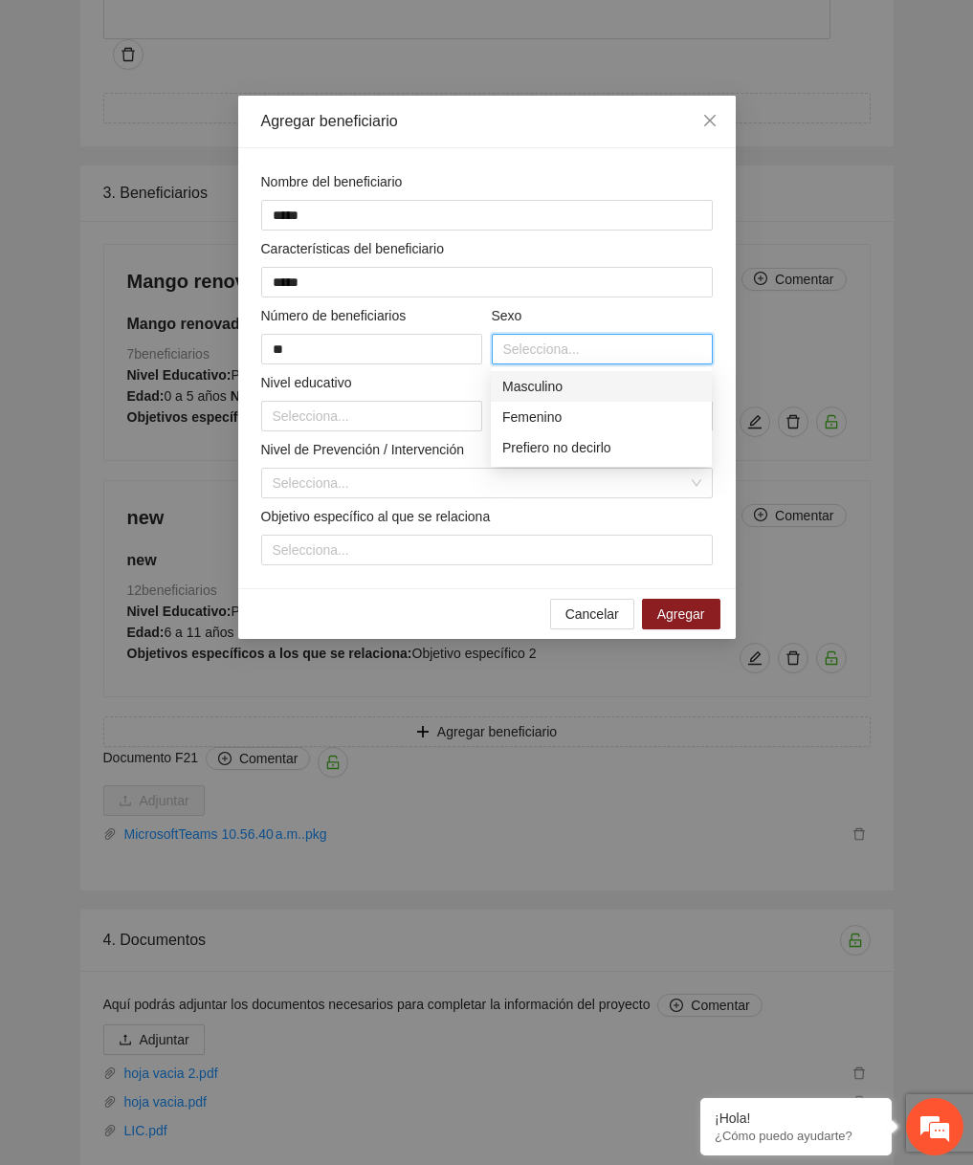
click at [548, 428] on div "Femenino" at bounding box center [601, 417] width 221 height 31
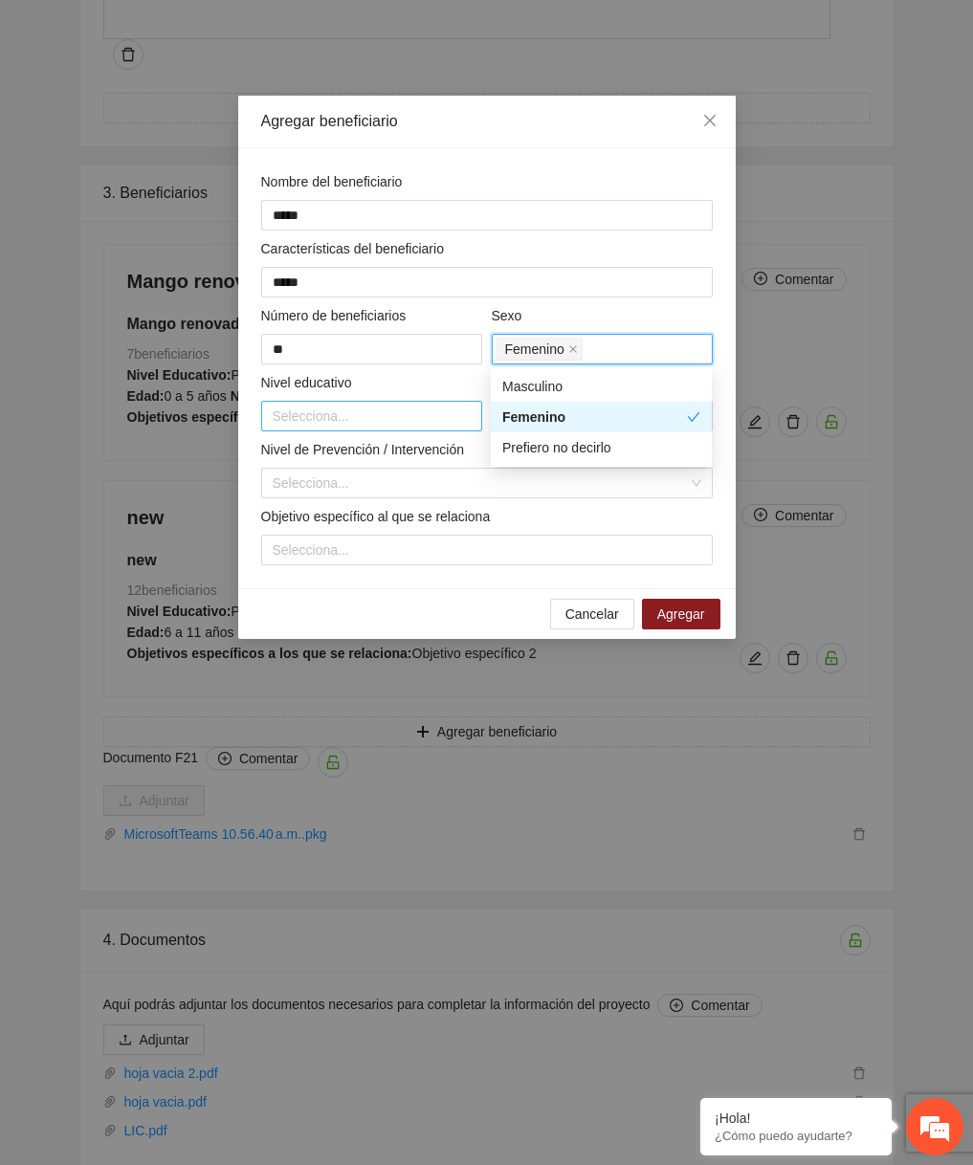
click at [364, 410] on div at bounding box center [371, 416] width 211 height 23
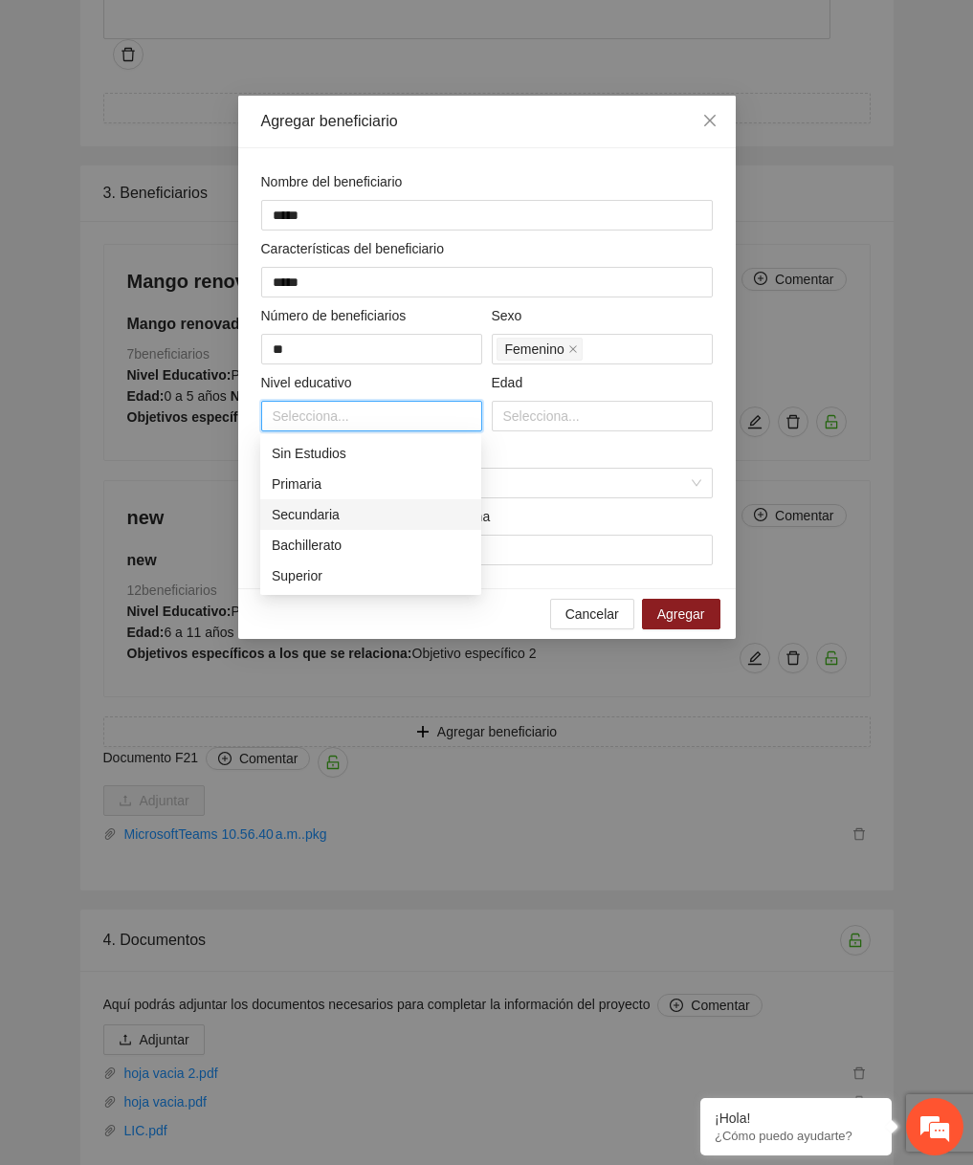
click at [357, 524] on div "Secundaria" at bounding box center [371, 514] width 198 height 21
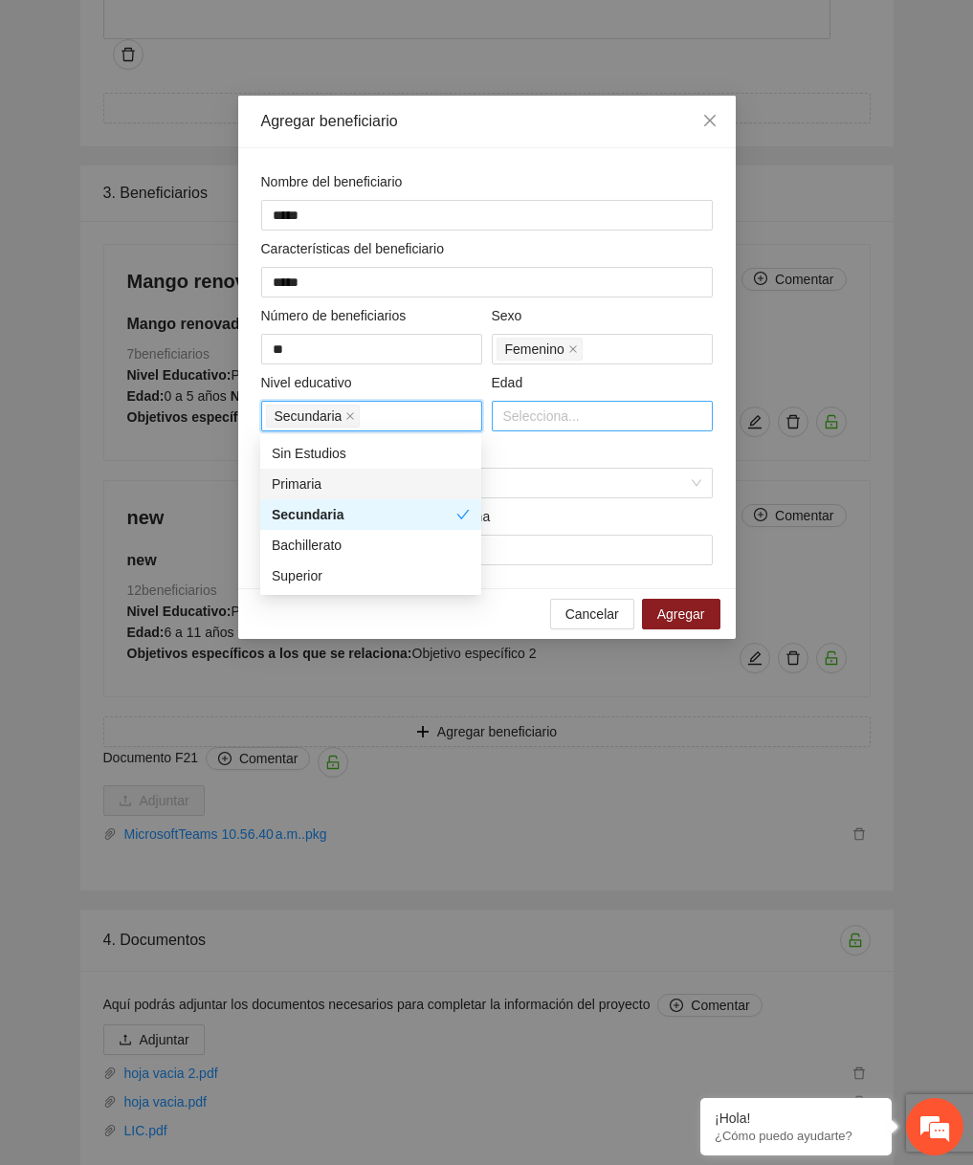
click at [589, 413] on div at bounding box center [602, 416] width 211 height 23
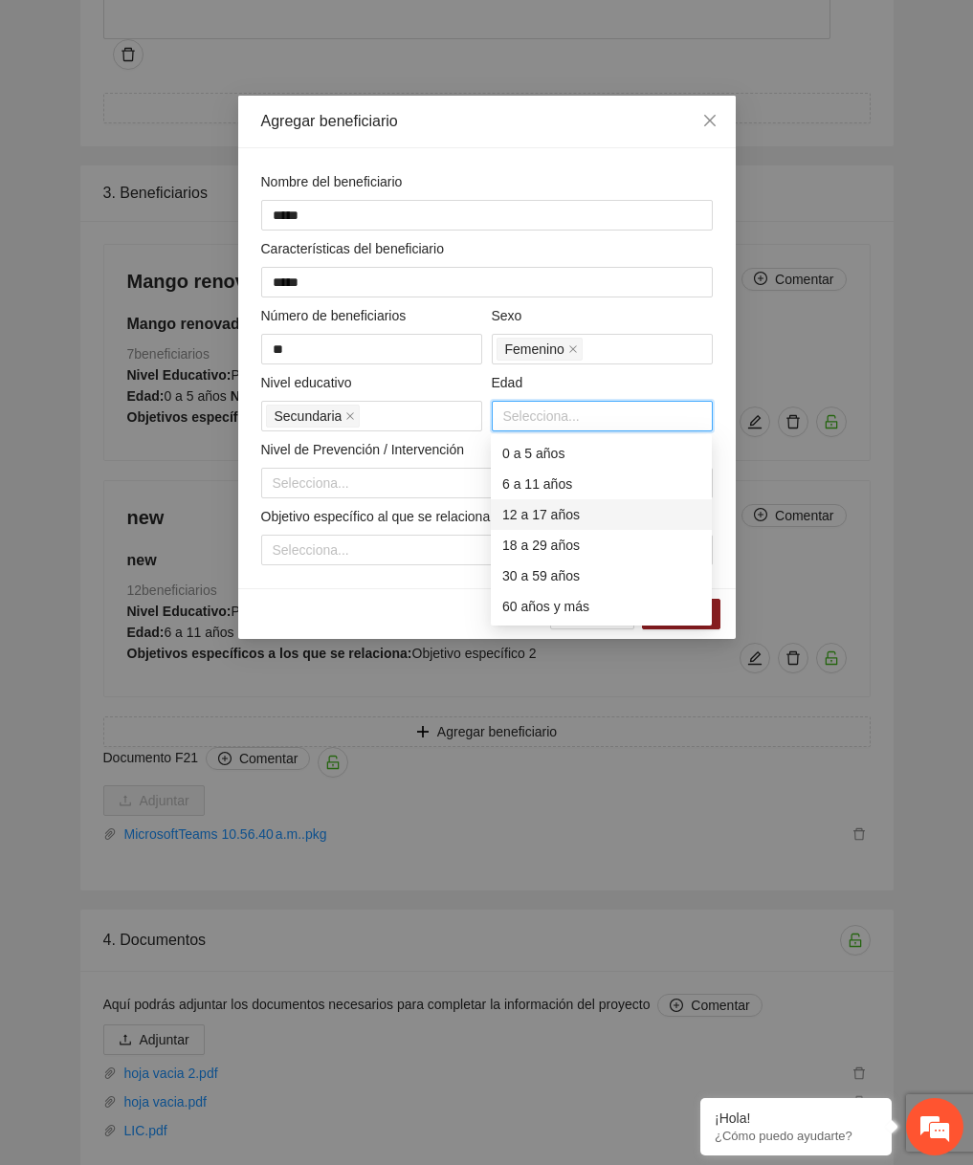
click at [552, 515] on div "12 a 17 años" at bounding box center [601, 514] width 198 height 21
click at [409, 487] on input "search" at bounding box center [480, 483] width 415 height 29
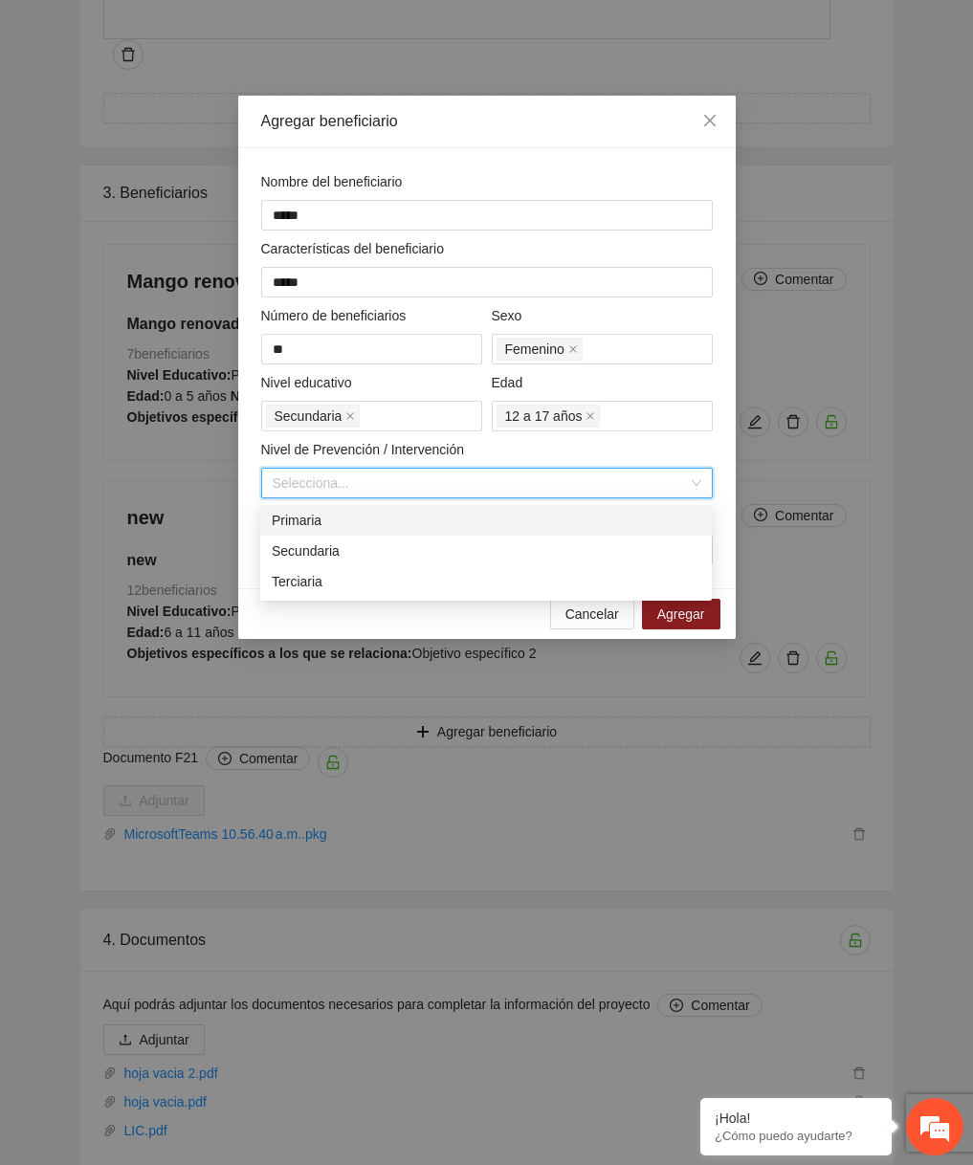
click at [379, 536] on div "Secundaria" at bounding box center [486, 551] width 452 height 31
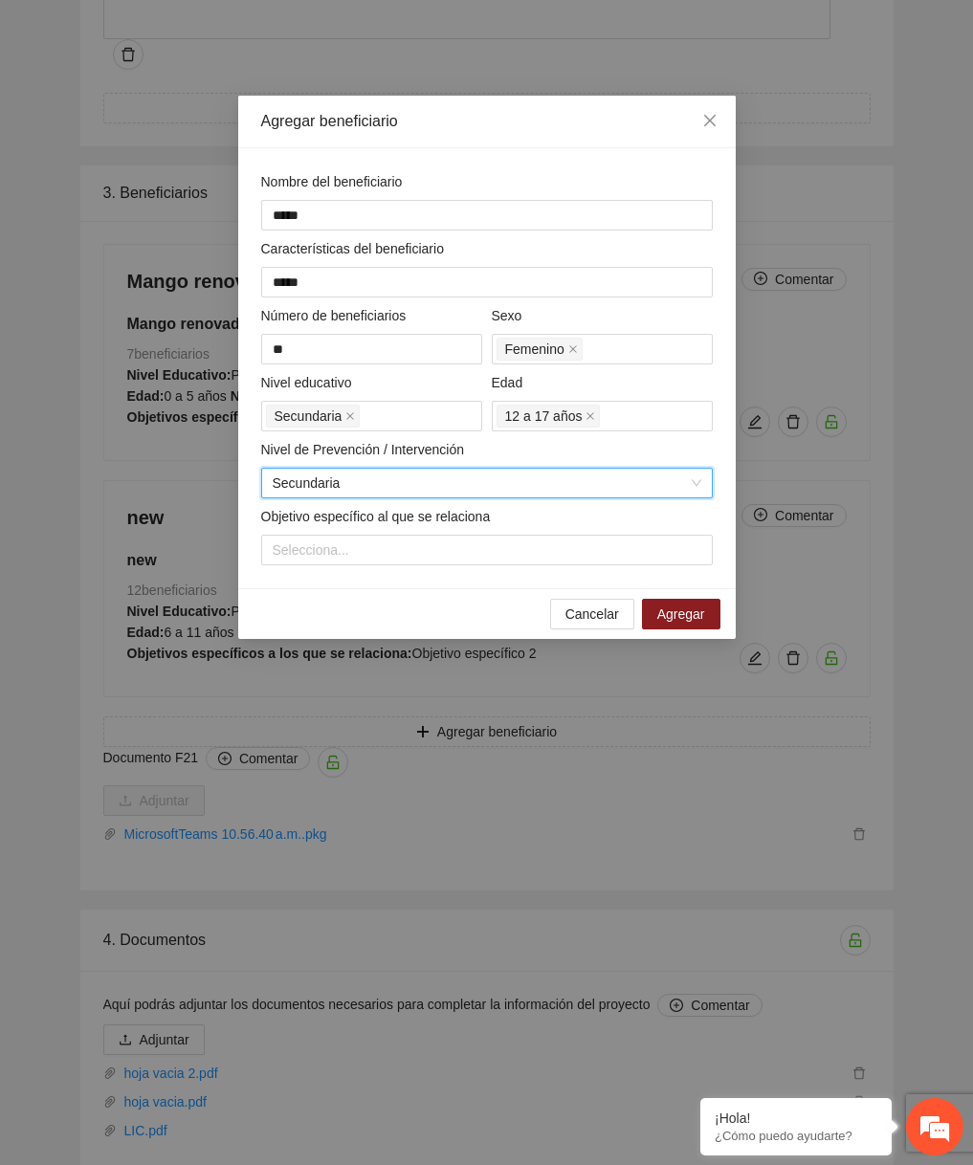
click at [366, 585] on div "Nombre del beneficiario ***** Características del beneficiario ***** Número de …" at bounding box center [486, 368] width 497 height 440
click at [366, 574] on div "Nombre del beneficiario ***** Características del beneficiario ***** Número de …" at bounding box center [486, 368] width 497 height 440
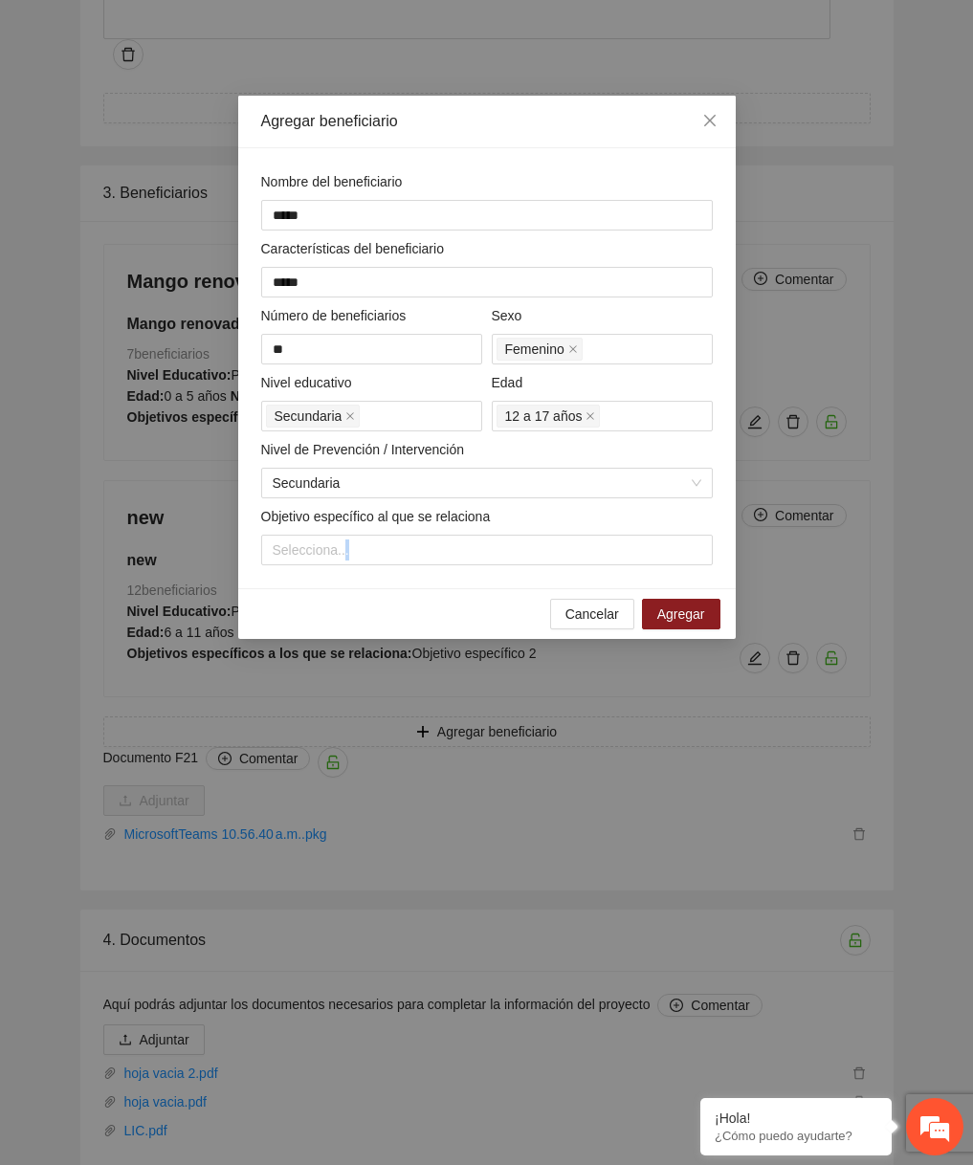
click at [366, 574] on div "Nombre del beneficiario ***** Características del beneficiario ***** Número de …" at bounding box center [486, 368] width 497 height 440
click at [394, 547] on div at bounding box center [487, 550] width 442 height 23
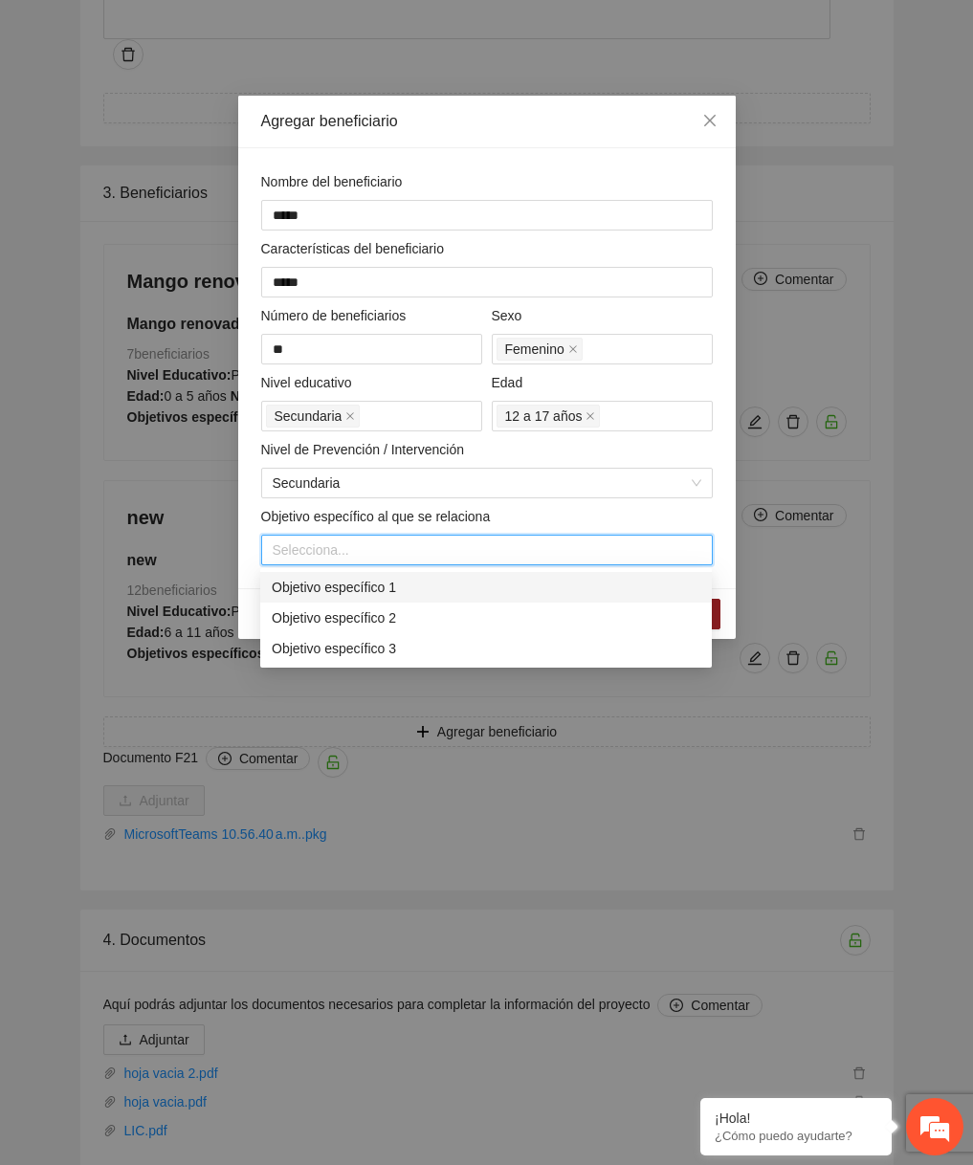
click at [371, 584] on div "Objetivo específico 1" at bounding box center [486, 587] width 429 height 21
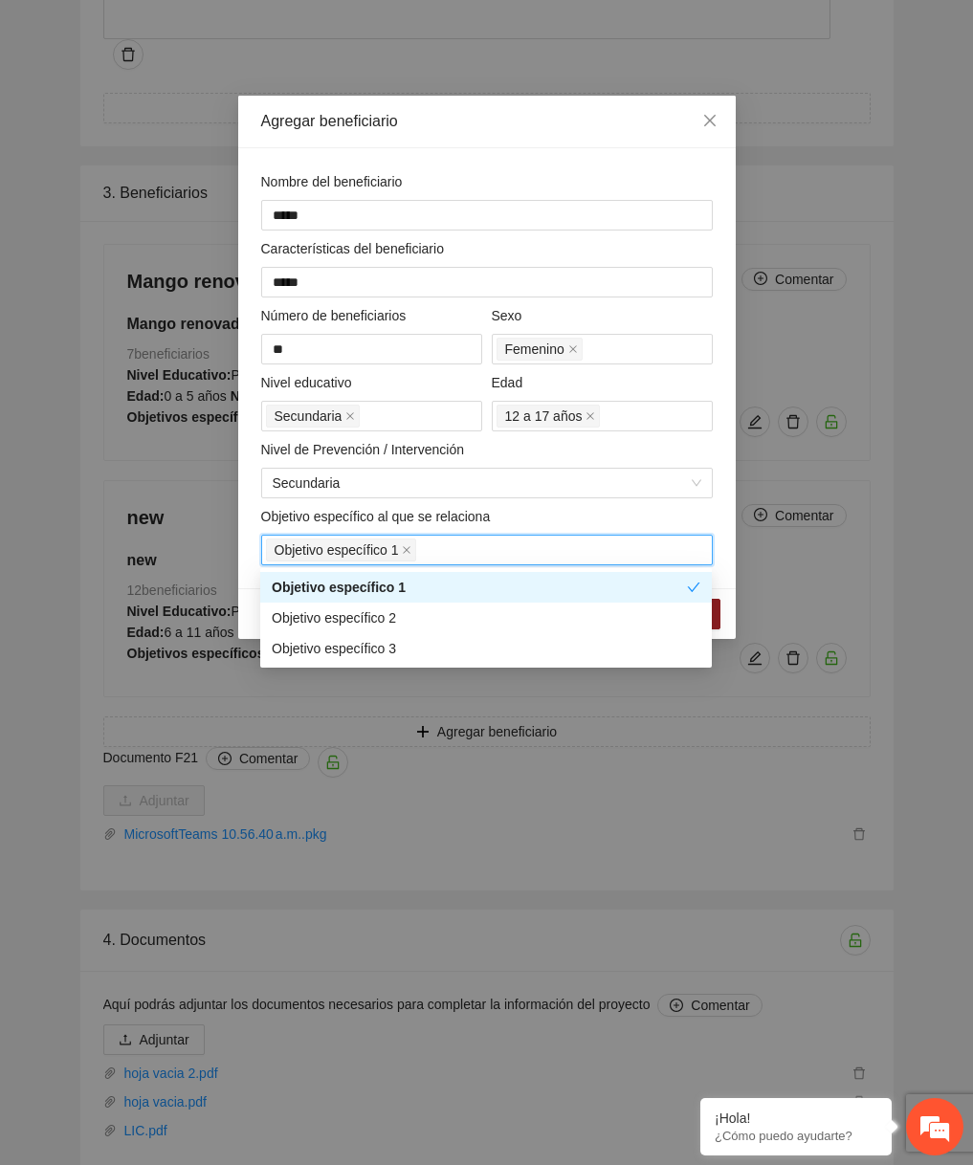
click at [672, 529] on div "Objetivo específico al que se relaciona" at bounding box center [487, 520] width 452 height 29
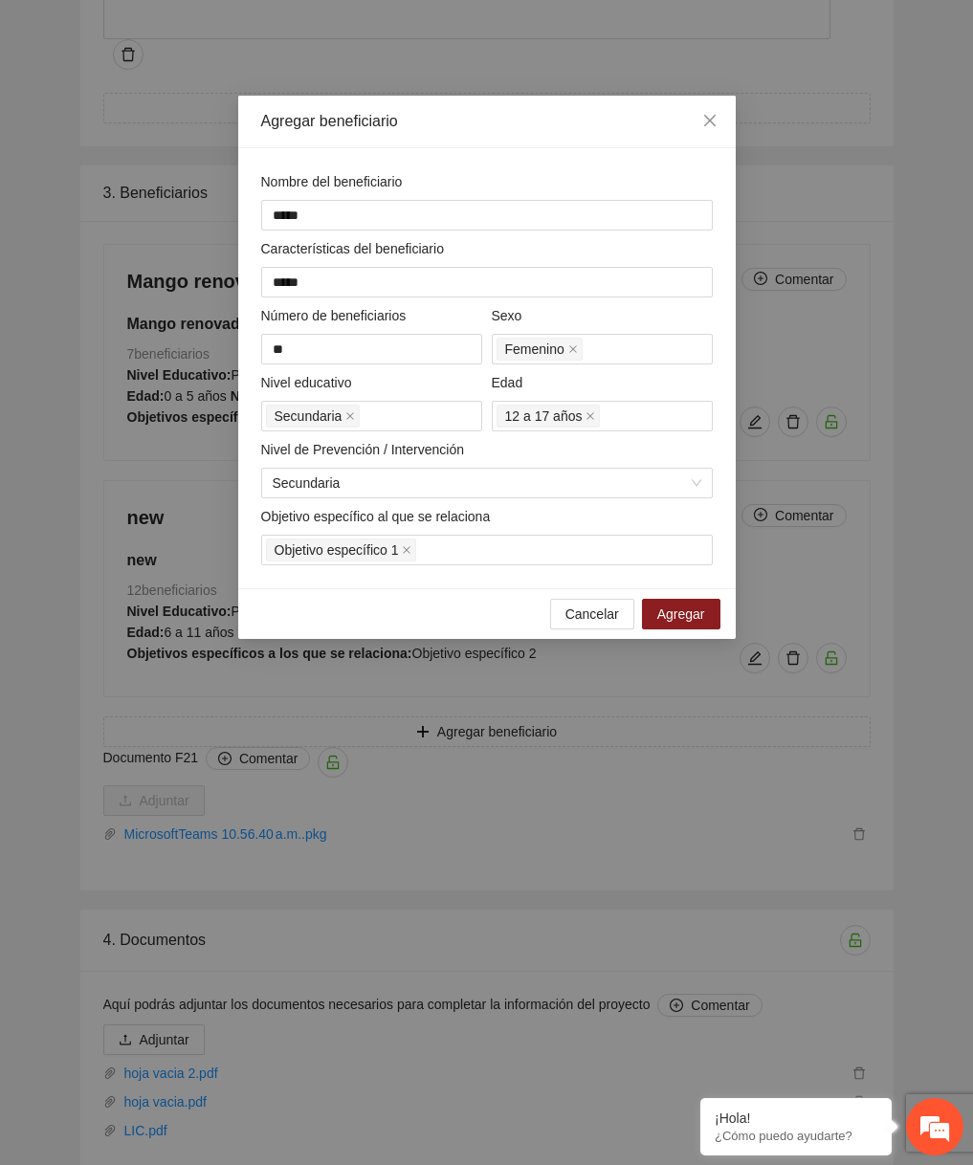
click at [693, 596] on div "Cancelar Agregar" at bounding box center [486, 613] width 497 height 51
click at [686, 613] on span "Agregar" at bounding box center [681, 614] width 48 height 21
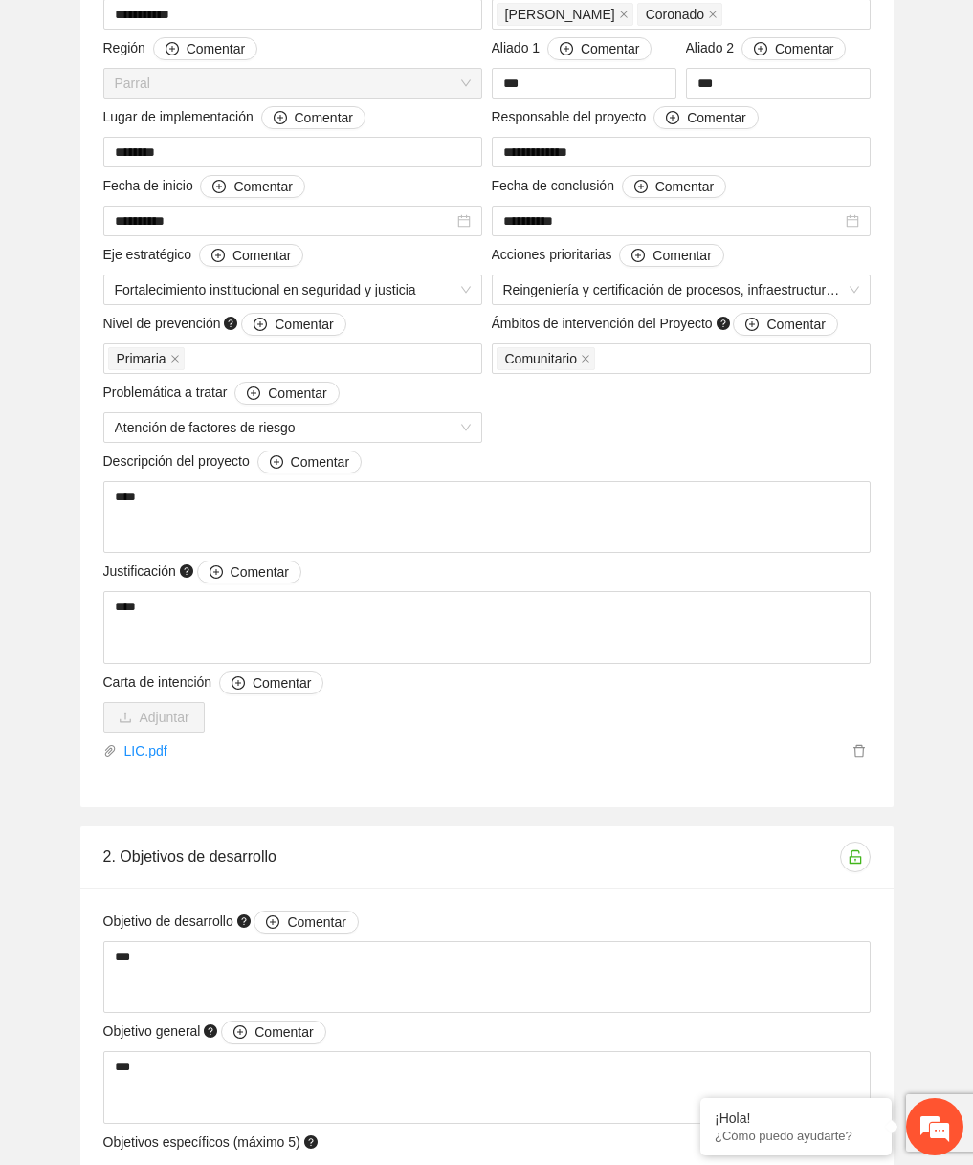
scroll to position [0, 0]
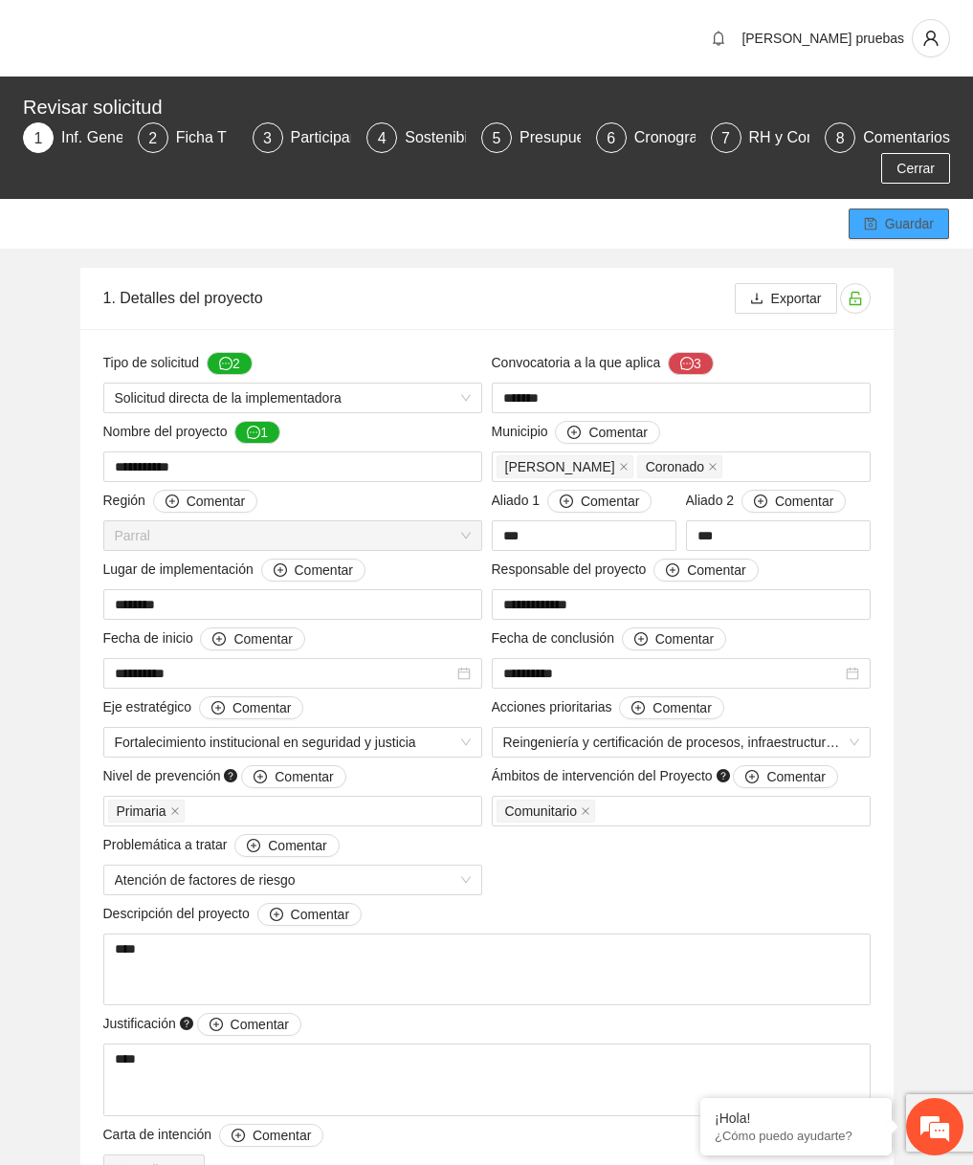
click at [913, 225] on span "Guardar" at bounding box center [909, 223] width 49 height 21
